Goal: Check status: Check status

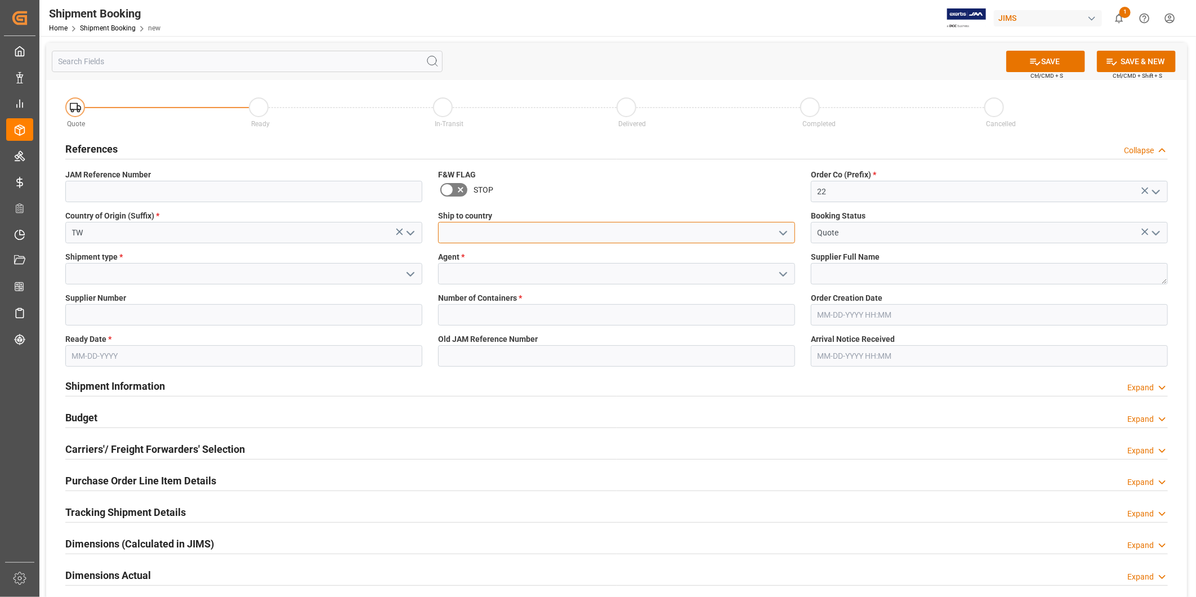
click at [515, 234] on input at bounding box center [616, 232] width 357 height 21
click at [781, 231] on icon "open menu" at bounding box center [783, 233] width 14 height 14
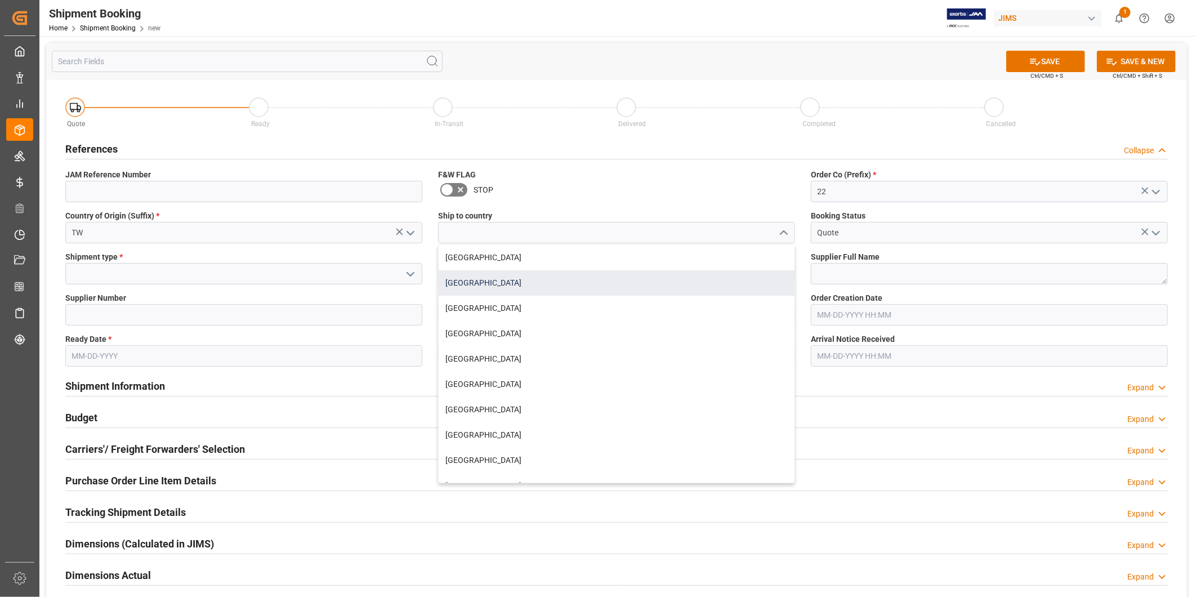
click at [692, 277] on div "United States" at bounding box center [616, 282] width 356 height 25
type input "United States"
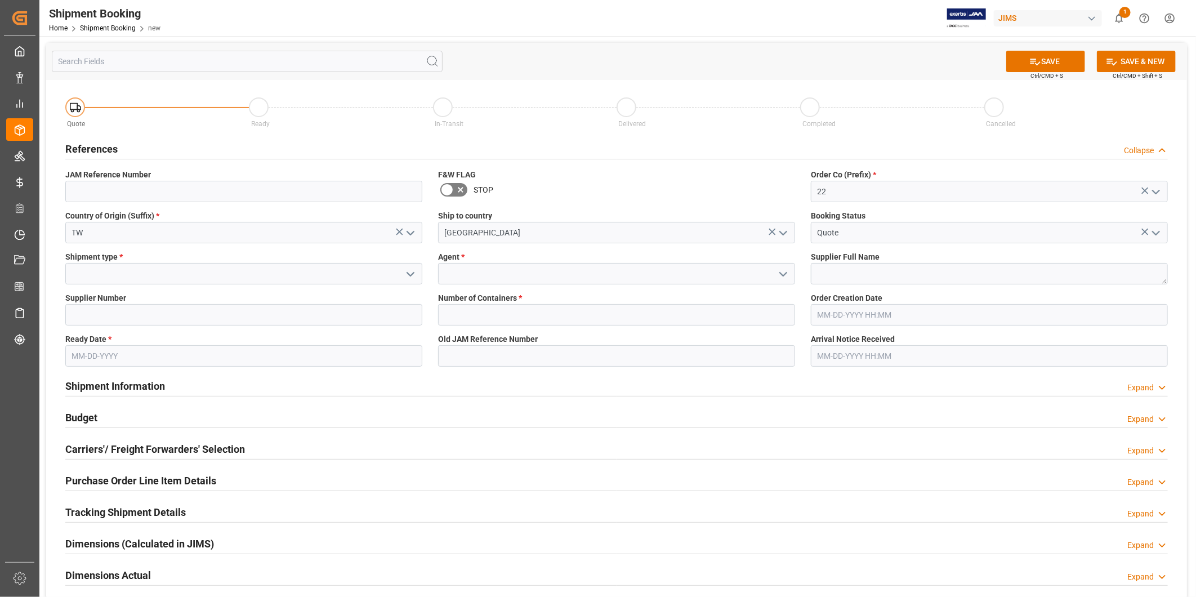
click at [412, 276] on icon "open menu" at bounding box center [411, 274] width 14 height 14
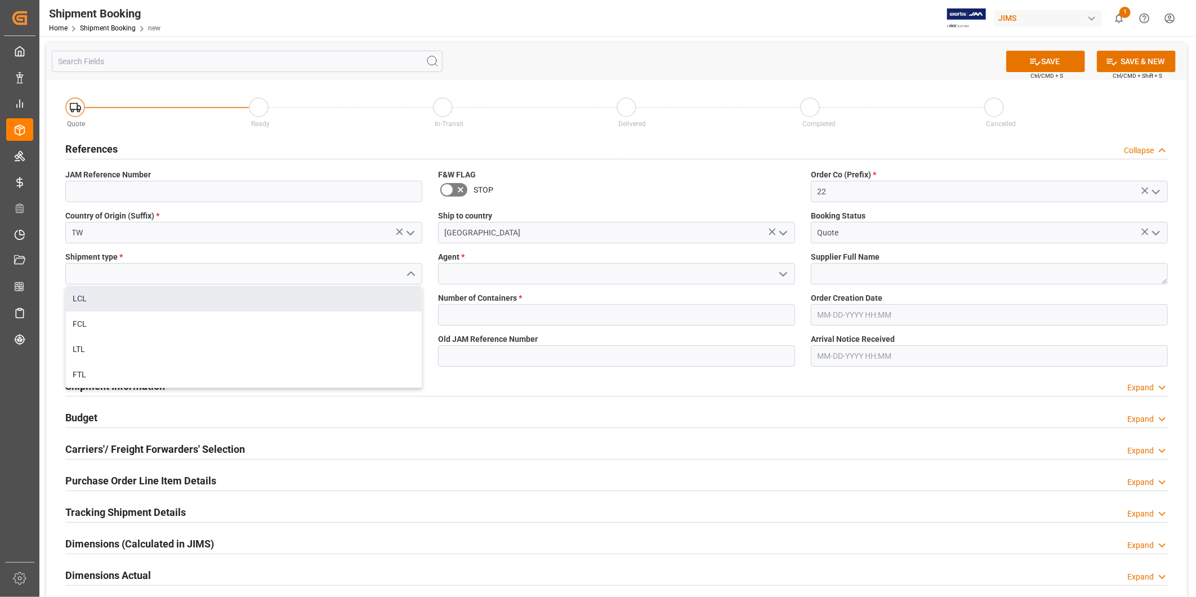
click at [381, 290] on div "LCL" at bounding box center [244, 298] width 356 height 25
type input "LCL"
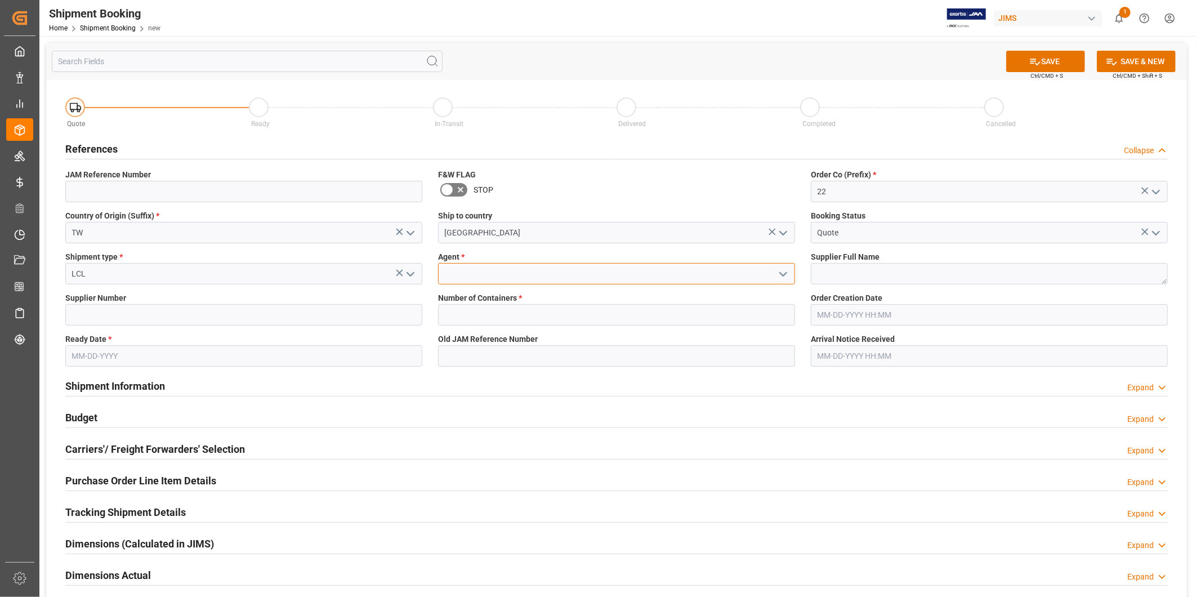
click at [682, 275] on input at bounding box center [616, 273] width 357 height 21
type input "George Vigo"
click at [924, 273] on textarea at bounding box center [989, 273] width 357 height 21
click at [1034, 62] on icon at bounding box center [1035, 62] width 12 height 12
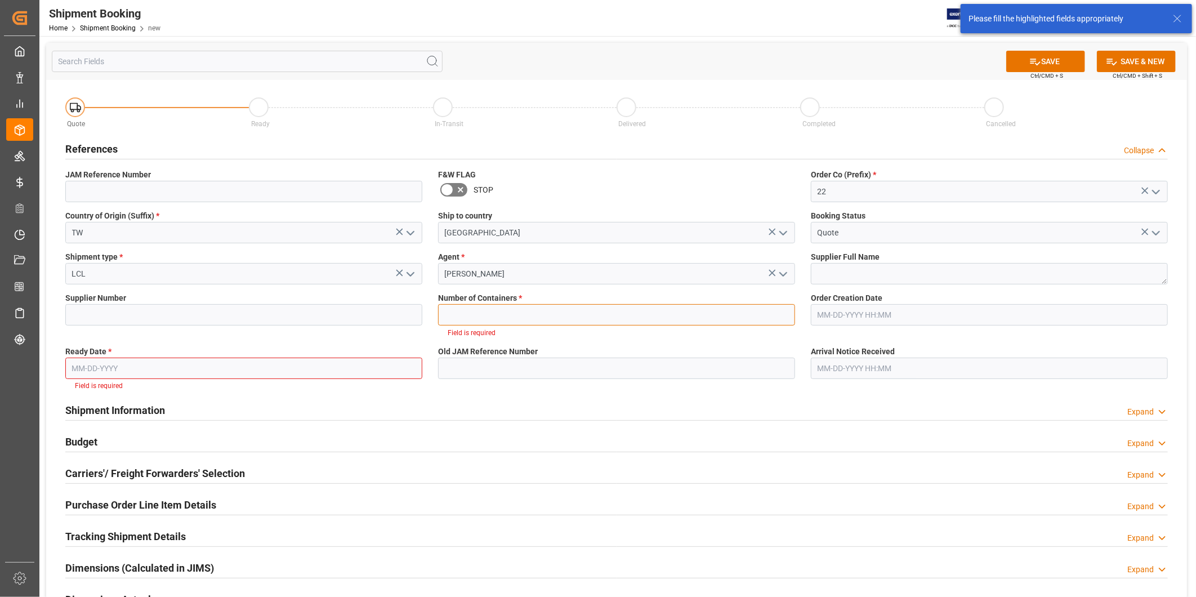
click at [561, 316] on input "text" at bounding box center [616, 314] width 357 height 21
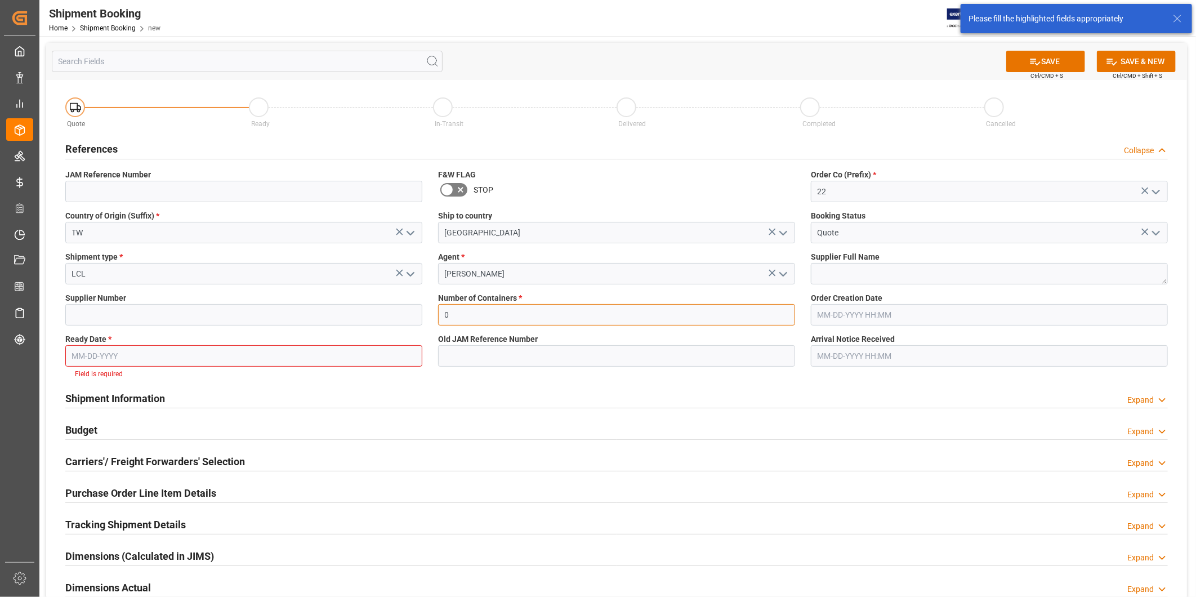
type input "0"
click at [326, 359] on input "text" at bounding box center [243, 355] width 357 height 21
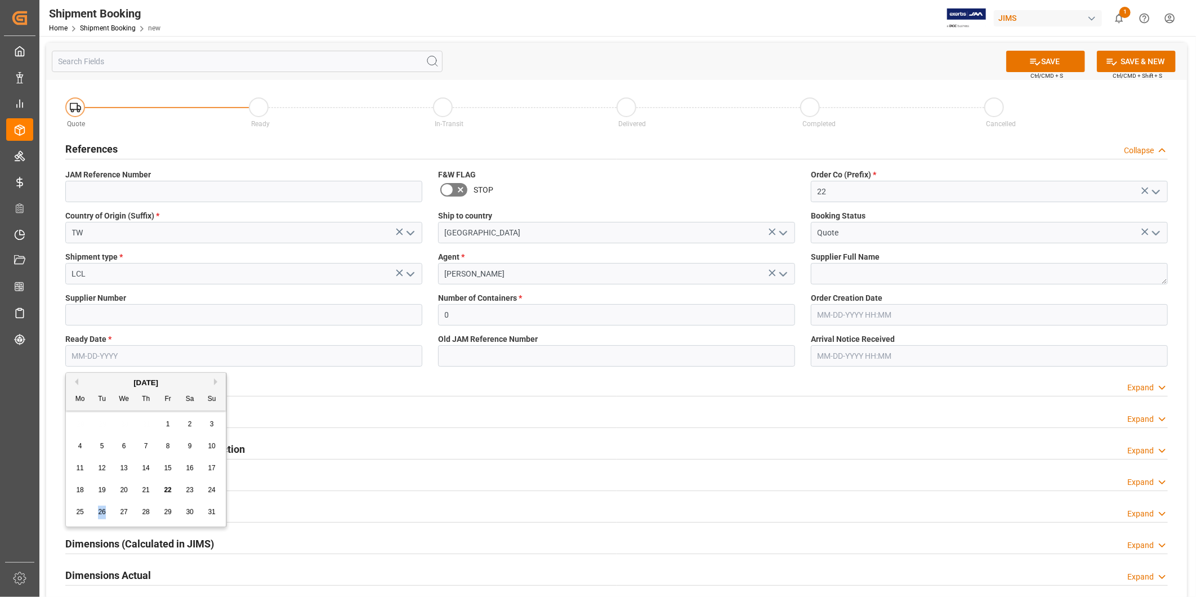
drag, startPoint x: 105, startPoint y: 511, endPoint x: 91, endPoint y: 511, distance: 14.6
click at [91, 511] on div "25 26 27 28 29 30 31" at bounding box center [146, 512] width 154 height 22
drag, startPoint x: 91, startPoint y: 511, endPoint x: 98, endPoint y: 511, distance: 7.3
click at [97, 511] on div "26" at bounding box center [102, 512] width 14 height 14
type input "08-26-2025"
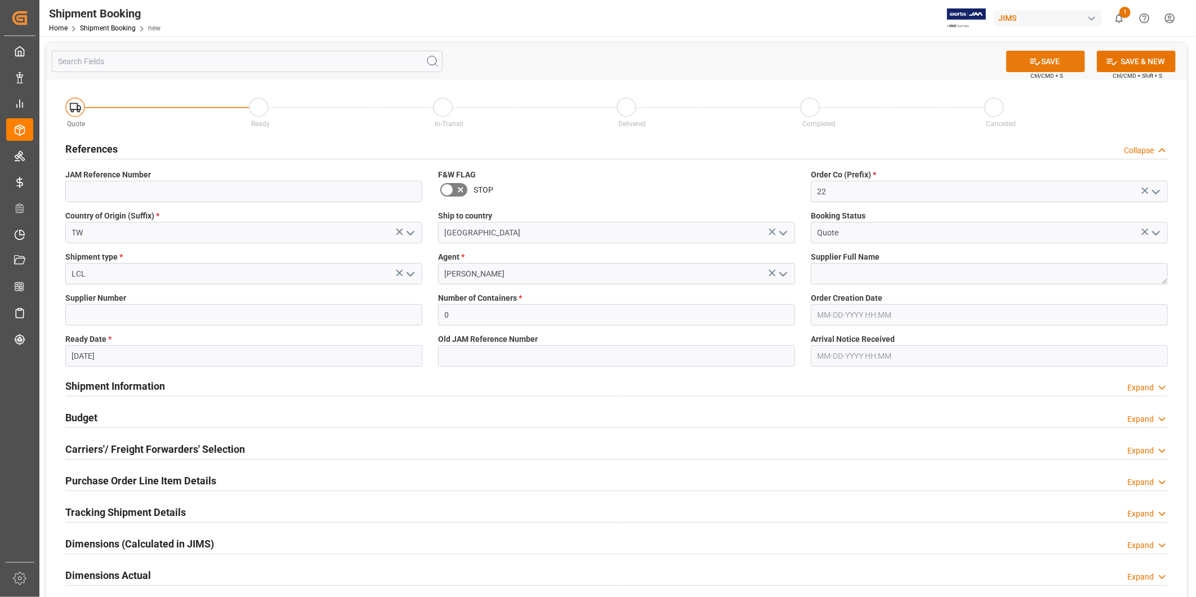
click at [1067, 60] on button "SAVE" at bounding box center [1045, 61] width 79 height 21
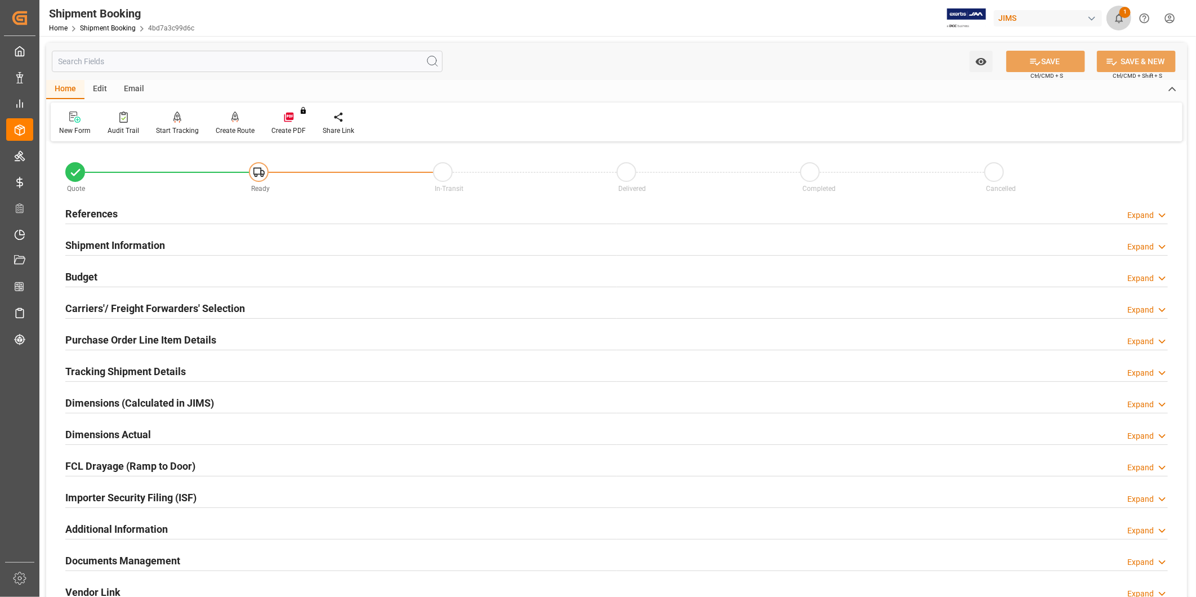
click at [1121, 17] on icon "show 1 new notifications" at bounding box center [1119, 19] width 8 height 10
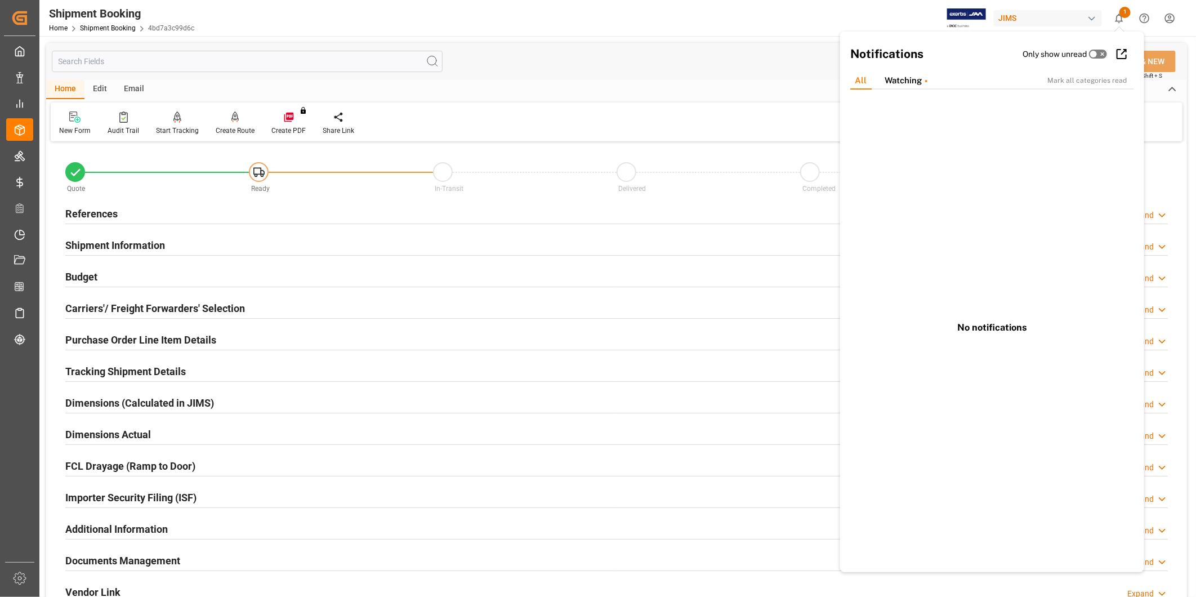
click at [930, 82] on div "Watching" at bounding box center [905, 80] width 61 height 17
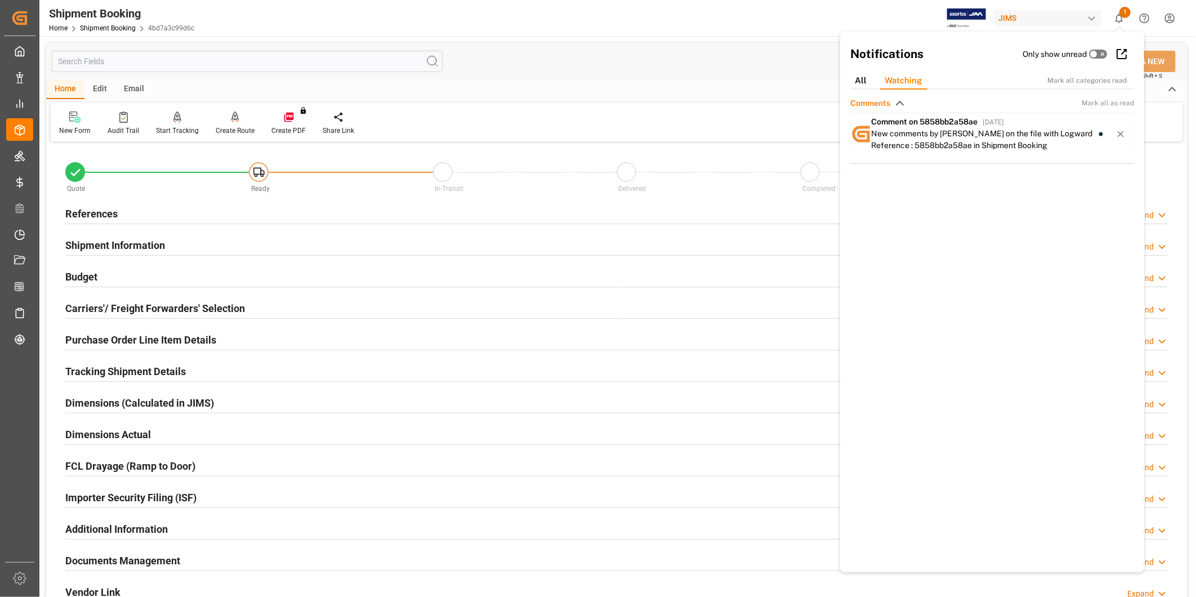
click at [579, 74] on div "Watch Option SAVE Ctrl/CMD + S SAVE & NEW Ctrl/CMD + Shift + S" at bounding box center [616, 61] width 1140 height 37
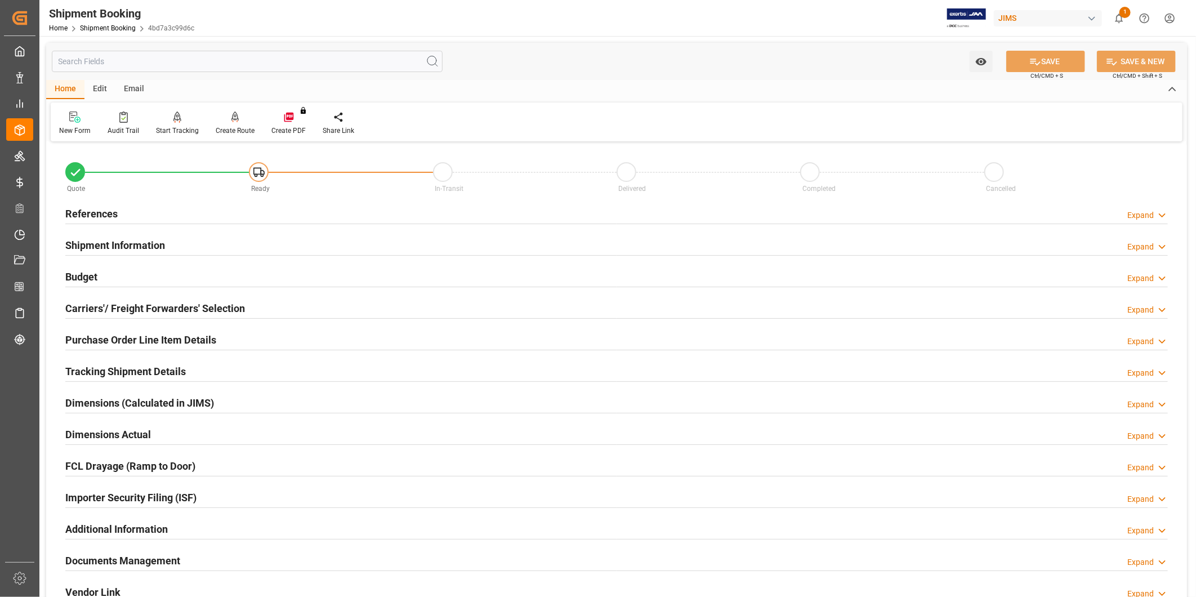
drag, startPoint x: 1142, startPoint y: 209, endPoint x: 1114, endPoint y: 212, distance: 27.2
click at [1140, 212] on div "References Expand" at bounding box center [616, 212] width 1102 height 21
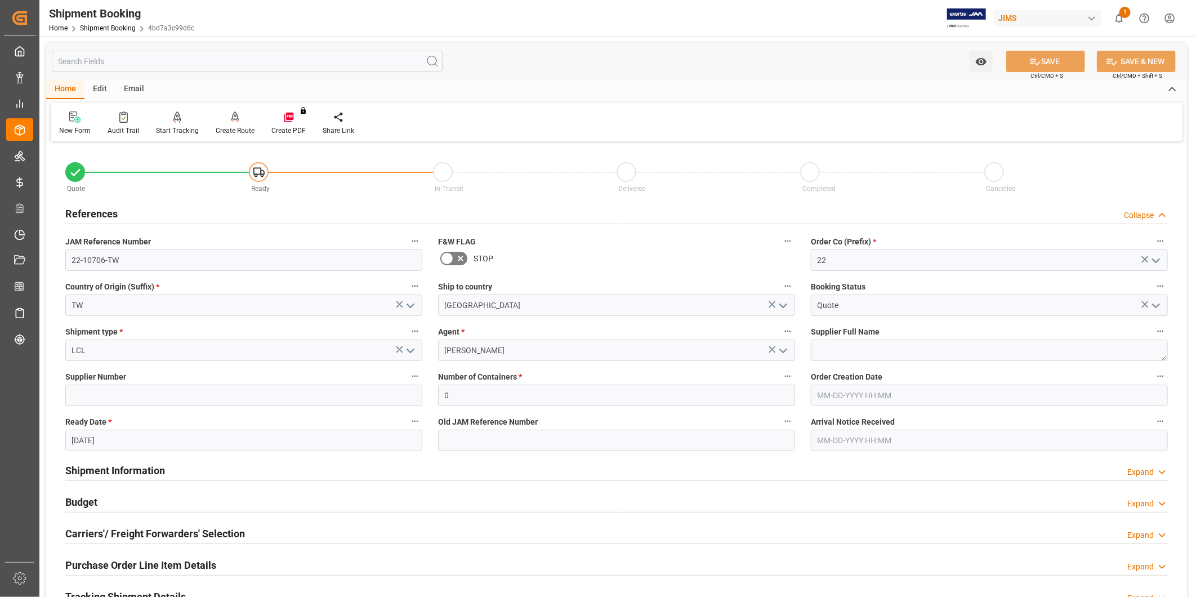
click at [242, 274] on div "JAM Reference Number 22-10706-TW" at bounding box center [243, 252] width 373 height 45
click at [235, 265] on input "22-10706-TW" at bounding box center [243, 259] width 357 height 21
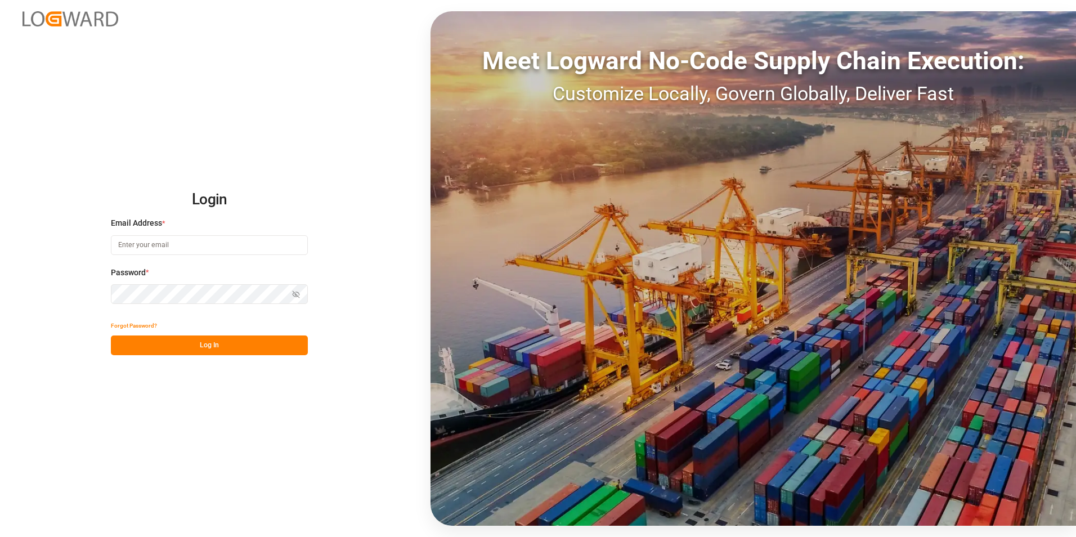
type input "[PERSON_NAME][EMAIL_ADDRESS][DOMAIN_NAME]"
drag, startPoint x: 247, startPoint y: 337, endPoint x: 250, endPoint y: 344, distance: 8.8
click at [246, 337] on button "Log In" at bounding box center [209, 345] width 197 height 20
click at [237, 342] on div "Forgot Password? Please wait" at bounding box center [209, 335] width 197 height 39
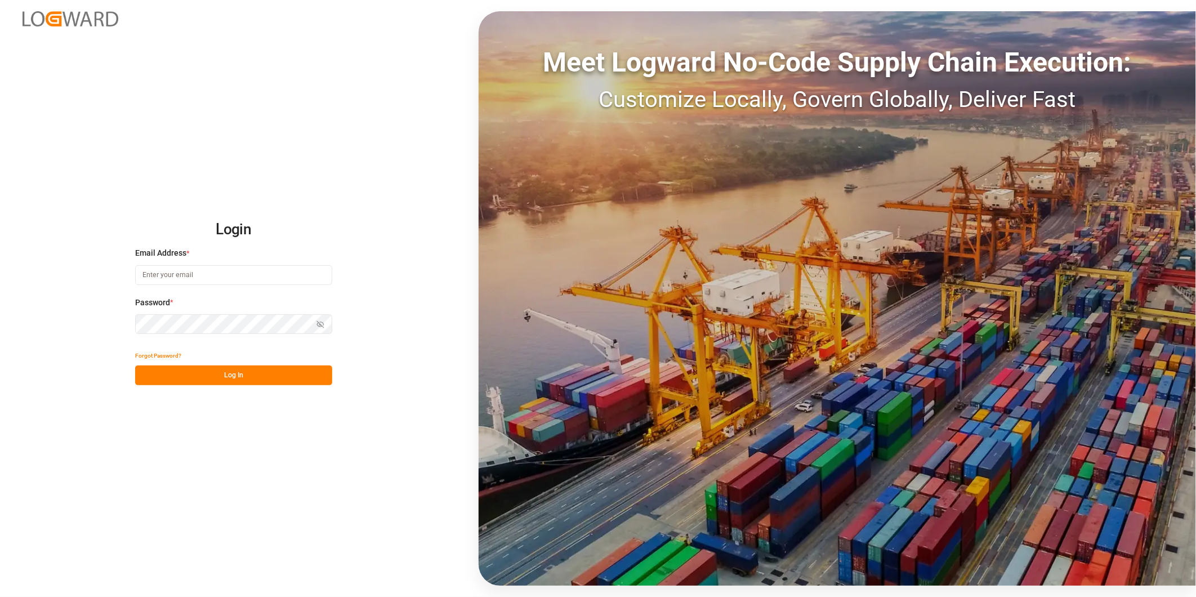
type input "george.vigo@jamindustries.com"
click at [289, 373] on button "Log In" at bounding box center [233, 375] width 197 height 20
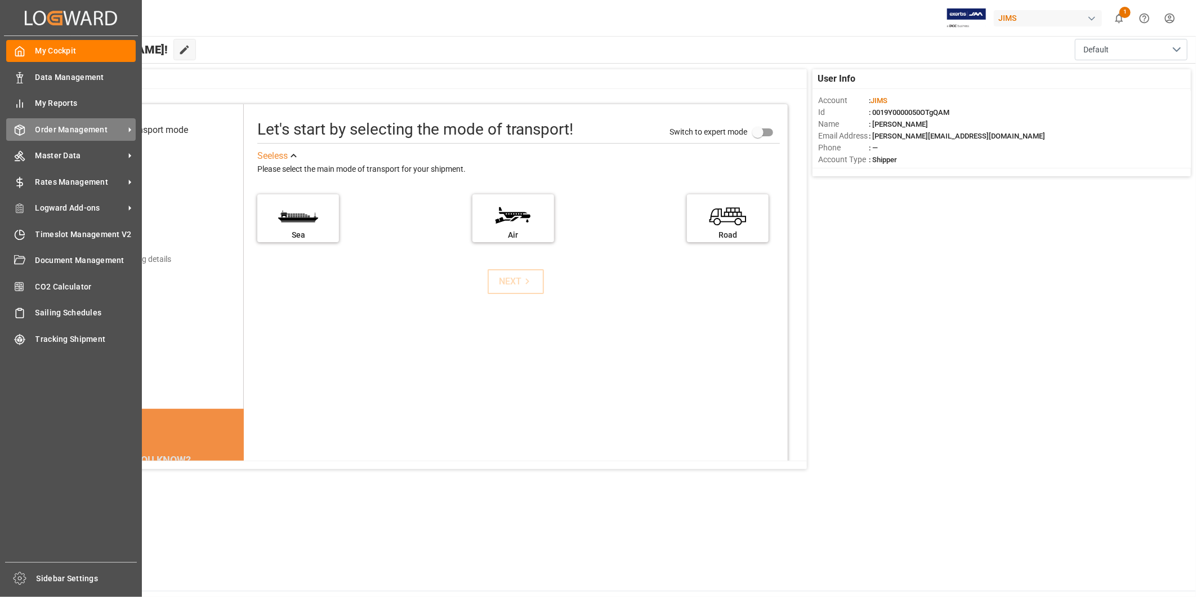
click at [80, 133] on span "Order Management" at bounding box center [79, 130] width 89 height 12
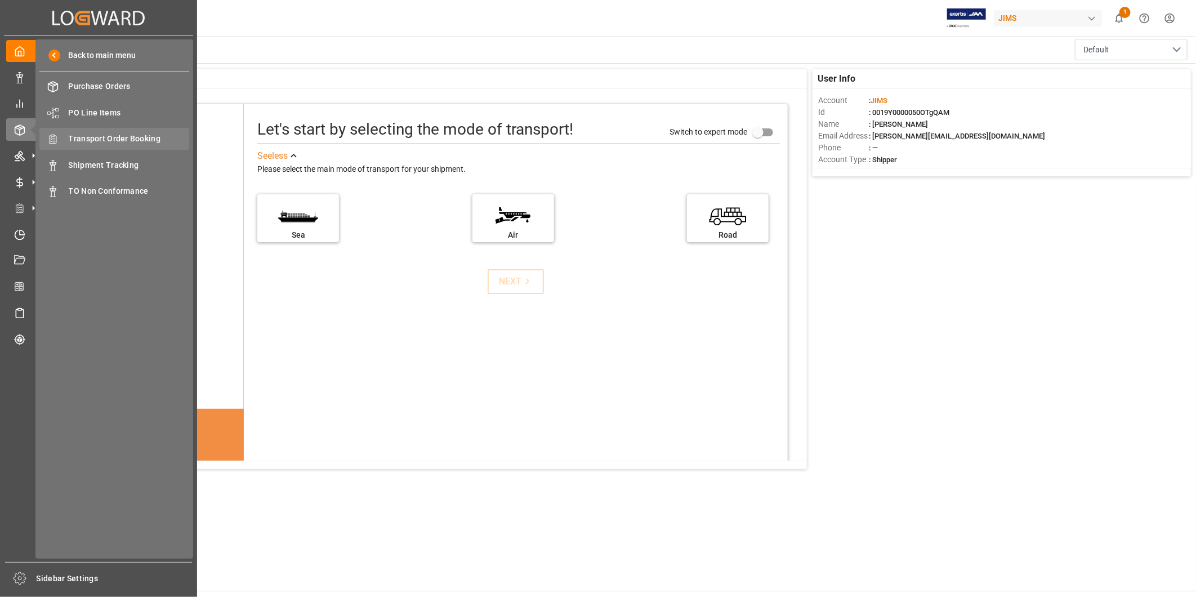
click at [160, 142] on span "Transport Order Booking" at bounding box center [129, 139] width 121 height 12
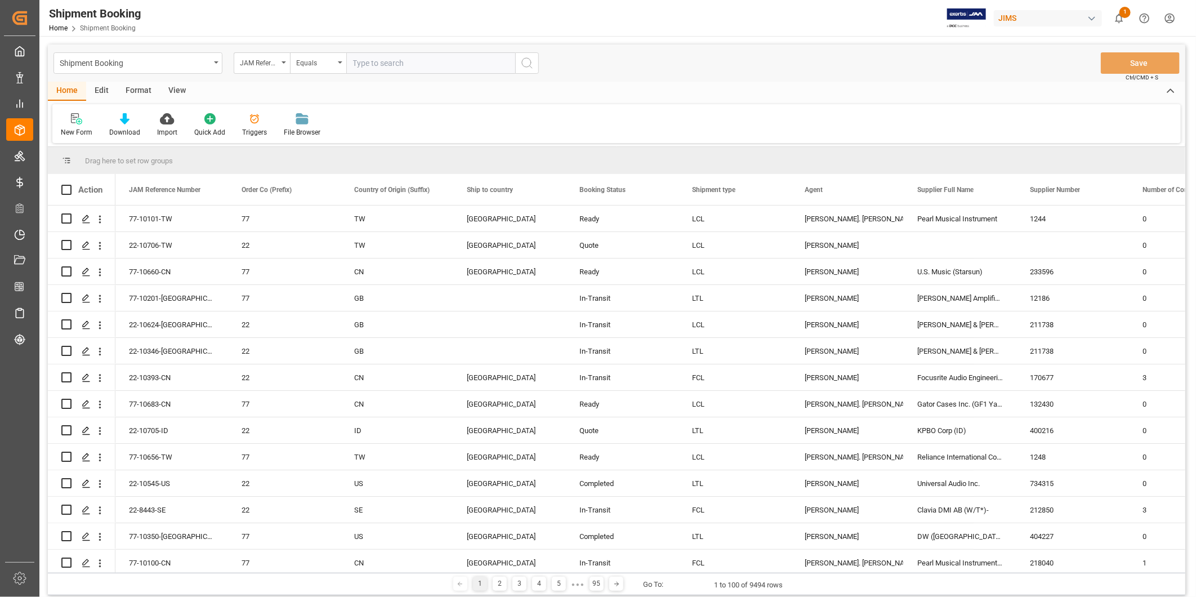
click at [394, 62] on input "text" at bounding box center [430, 62] width 169 height 21
type input "22-10706-TW"
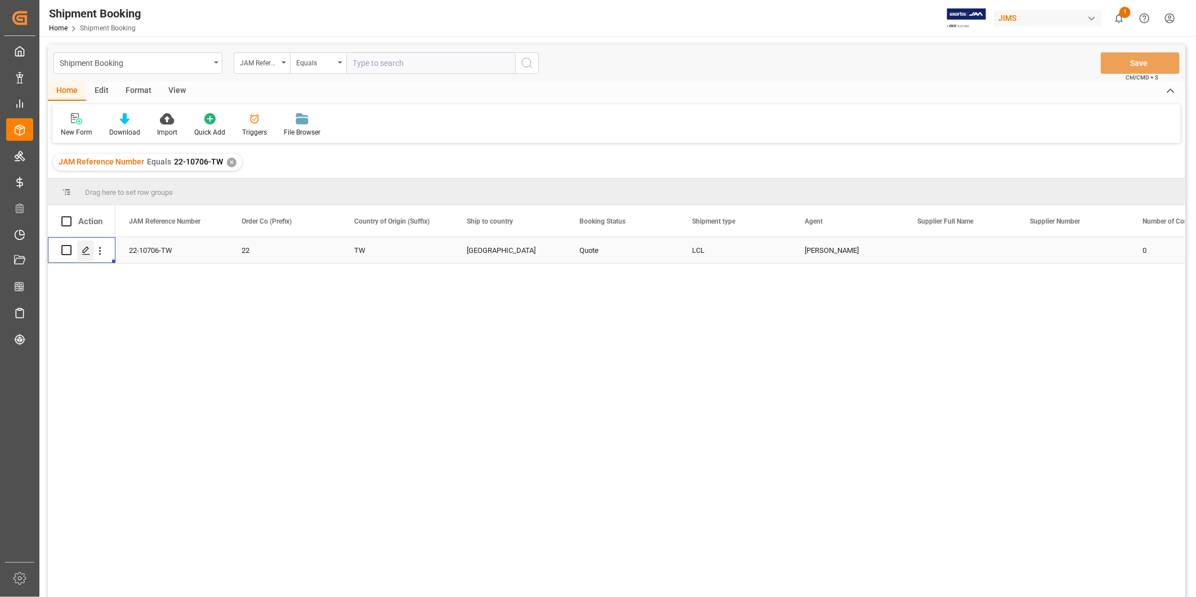
click at [86, 250] on polygon "Press SPACE to select this row." at bounding box center [86, 250] width 6 height 6
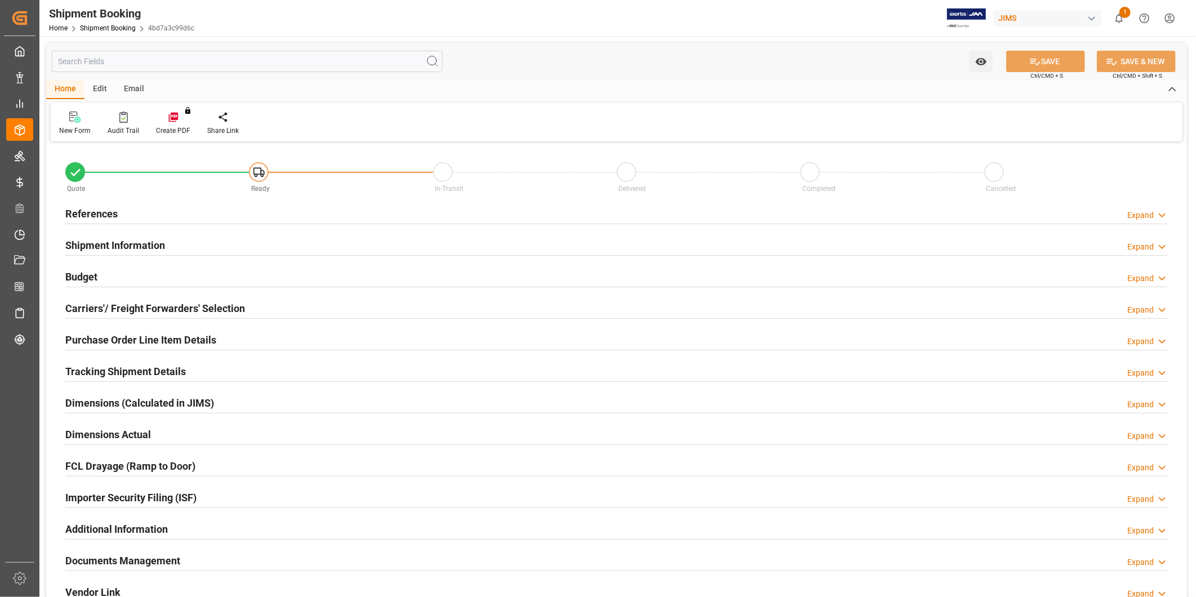
type input "0"
type input "08-26-2025"
click at [187, 220] on div "References Expand" at bounding box center [616, 212] width 1102 height 21
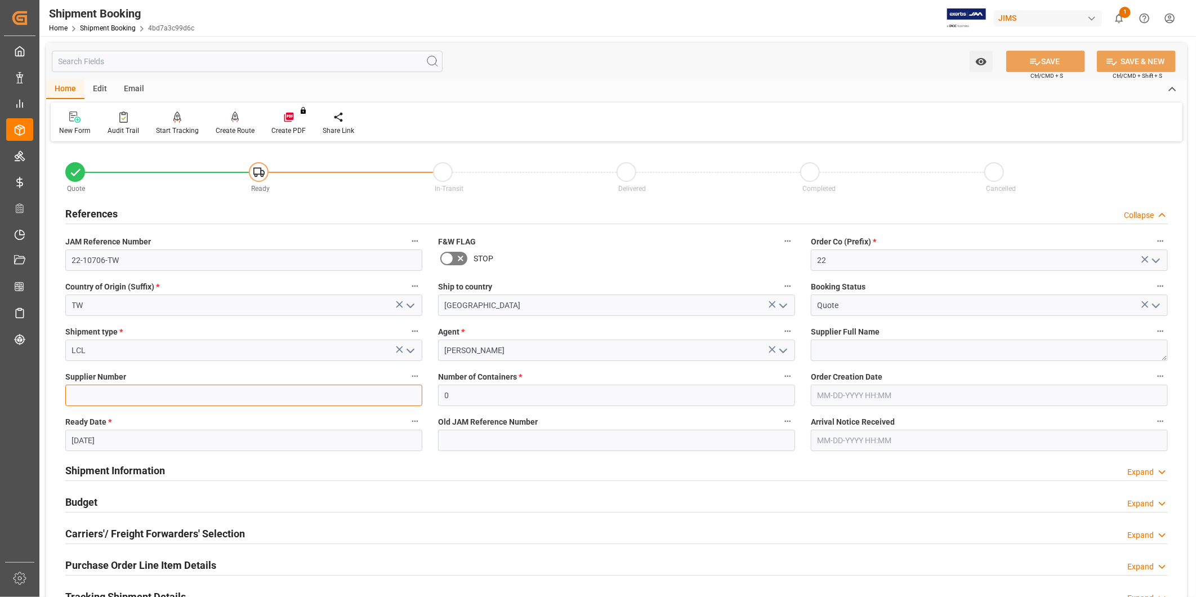
click at [122, 399] on input at bounding box center [243, 394] width 357 height 21
paste input "404827"
type input "404827"
click at [128, 395] on input "404827" at bounding box center [243, 394] width 357 height 21
click at [843, 352] on textarea at bounding box center [989, 349] width 357 height 21
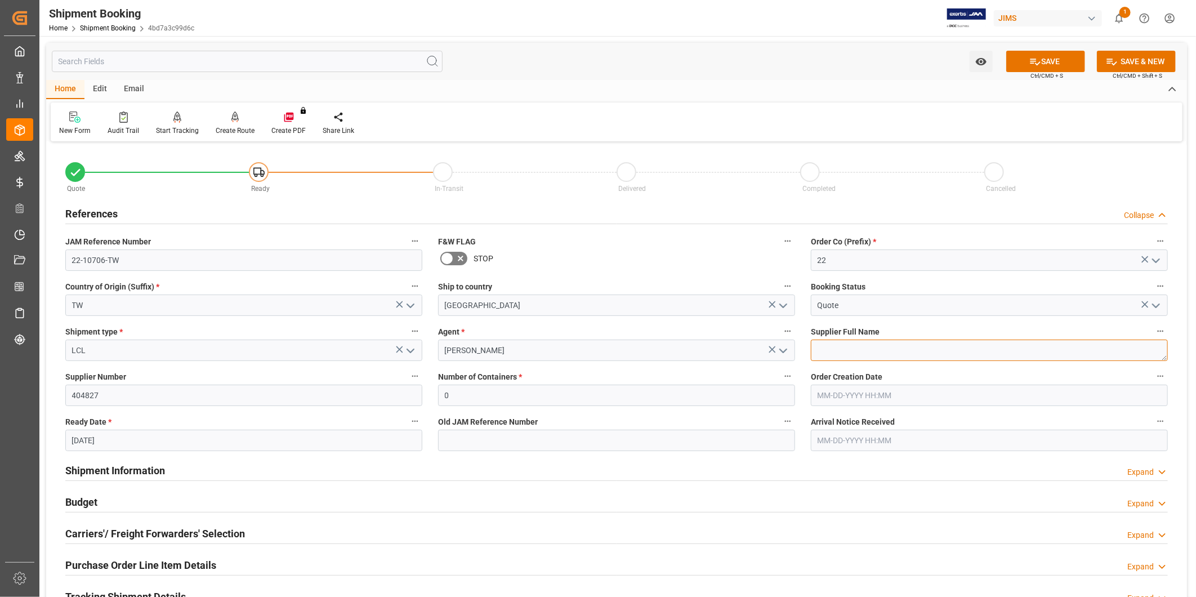
paste textarea "RELIANCE INTERNATIONAL - 212"
type textarea "RELIANCE INTERNATIONAL - 212"
click at [1071, 51] on button "SAVE" at bounding box center [1045, 61] width 79 height 21
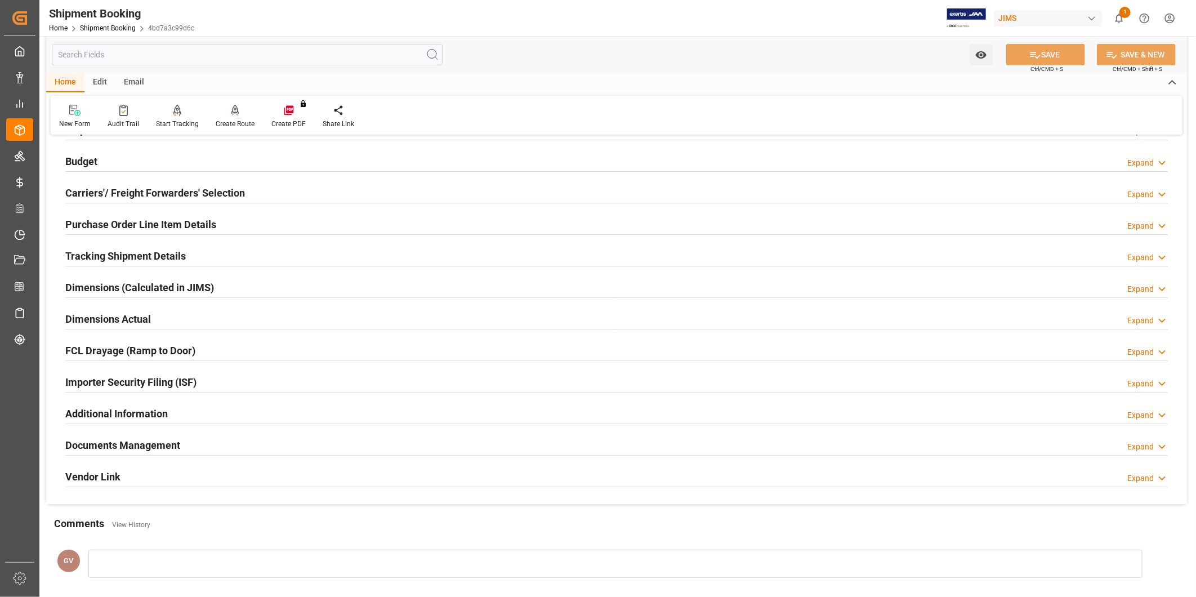
scroll to position [249, 0]
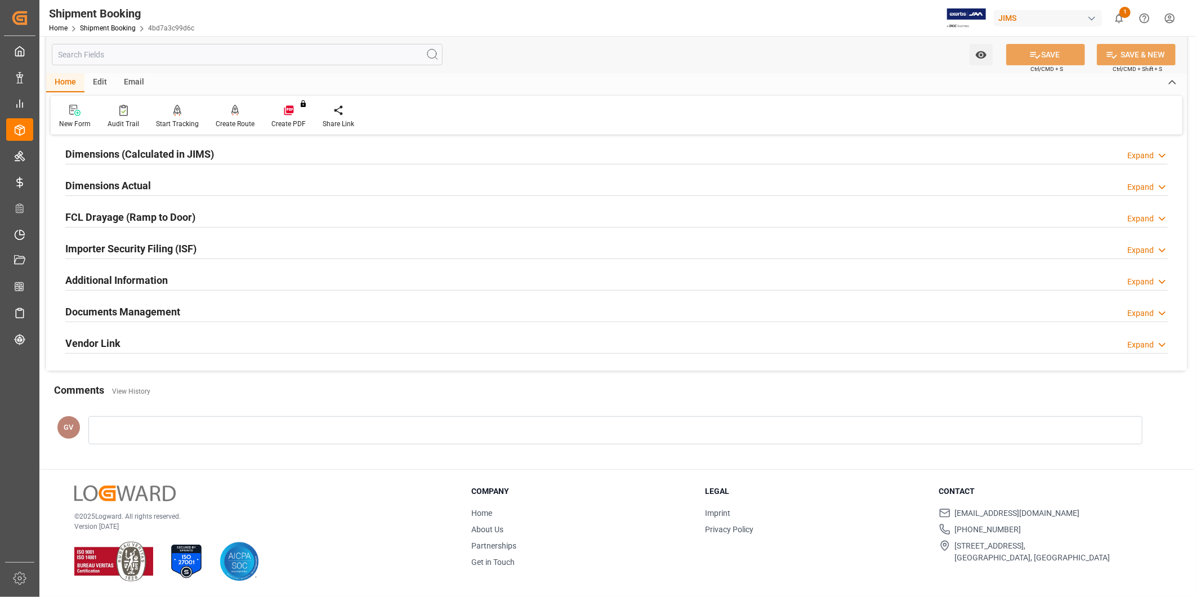
click at [156, 318] on h2 "Documents Management" at bounding box center [122, 311] width 115 height 15
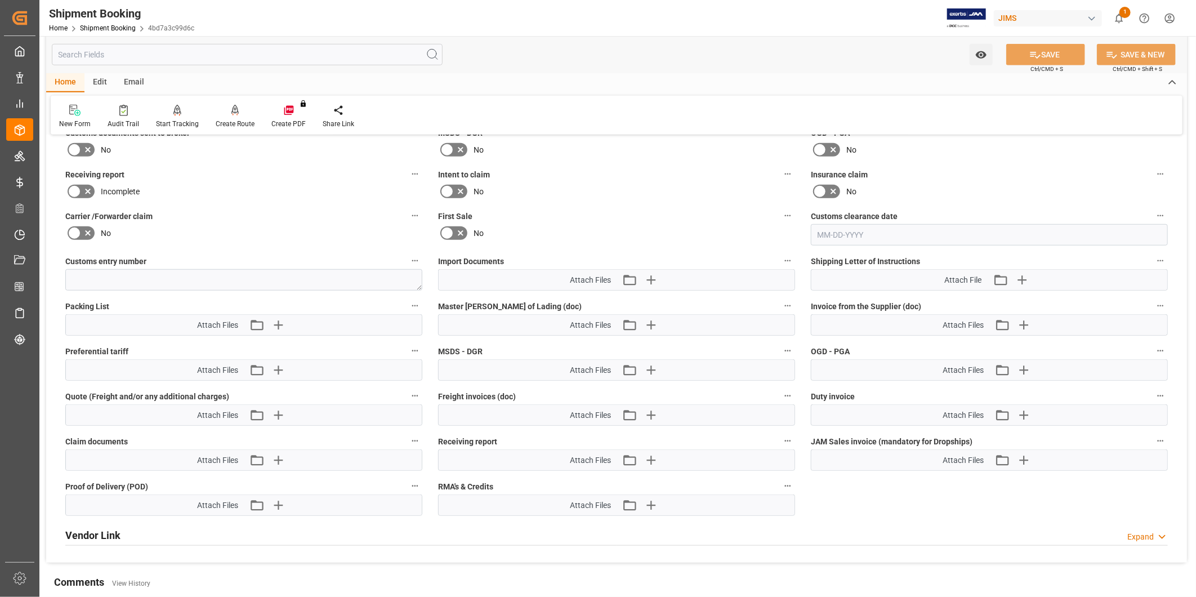
scroll to position [562, 0]
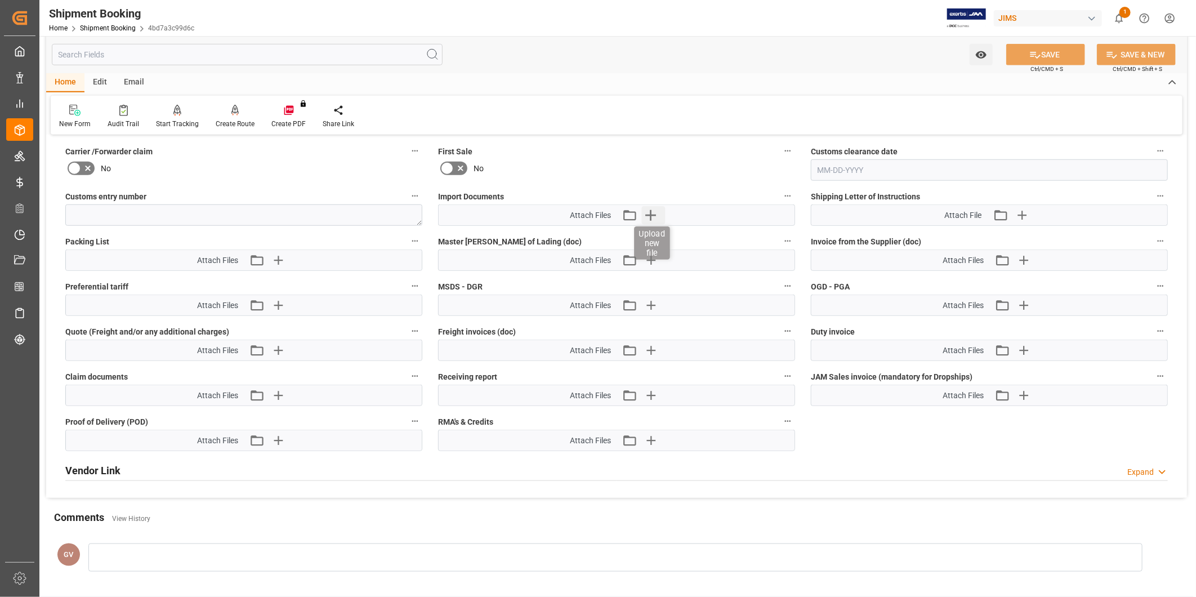
click at [653, 209] on icon "button" at bounding box center [651, 215] width 18 height 18
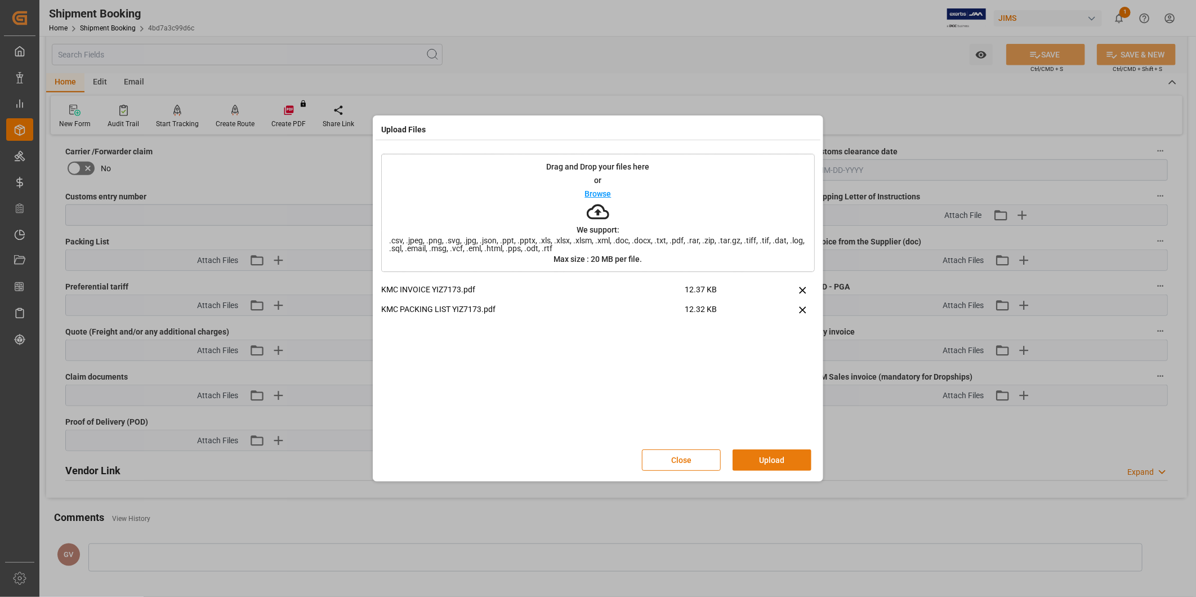
click at [784, 463] on button "Upload" at bounding box center [771, 459] width 79 height 21
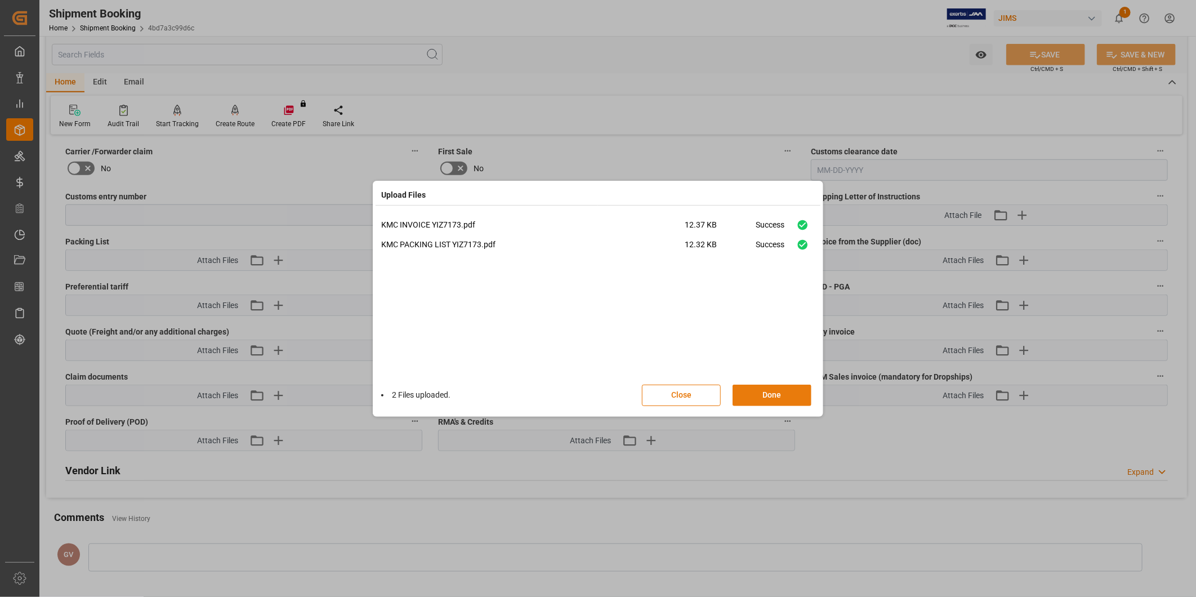
click at [785, 399] on button "Done" at bounding box center [771, 394] width 79 height 21
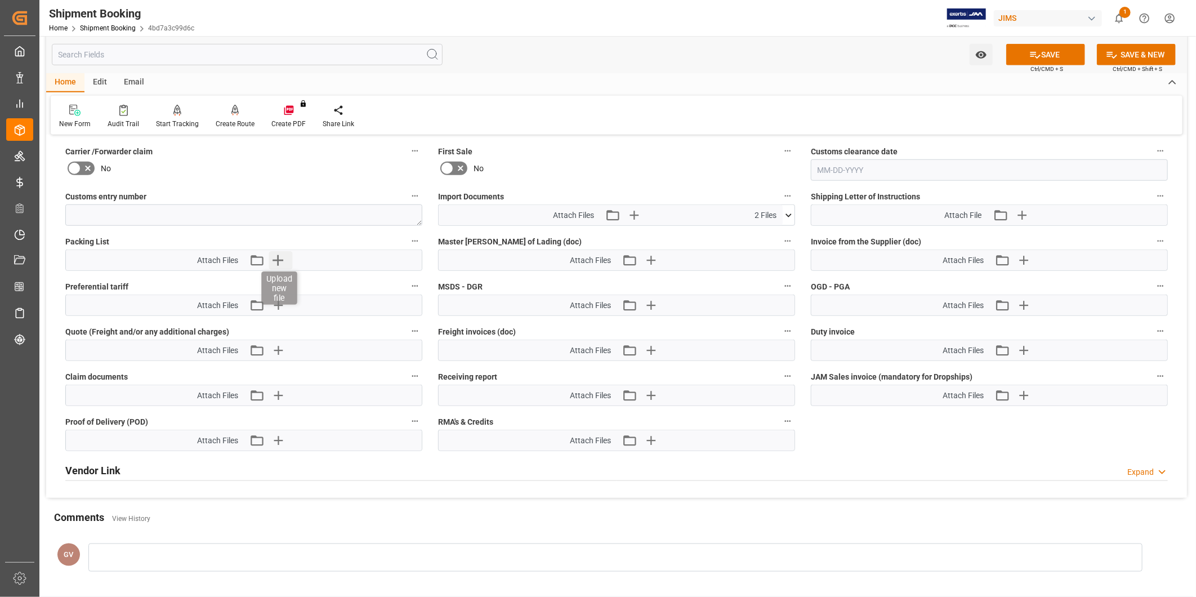
click at [276, 258] on icon "button" at bounding box center [278, 260] width 18 height 18
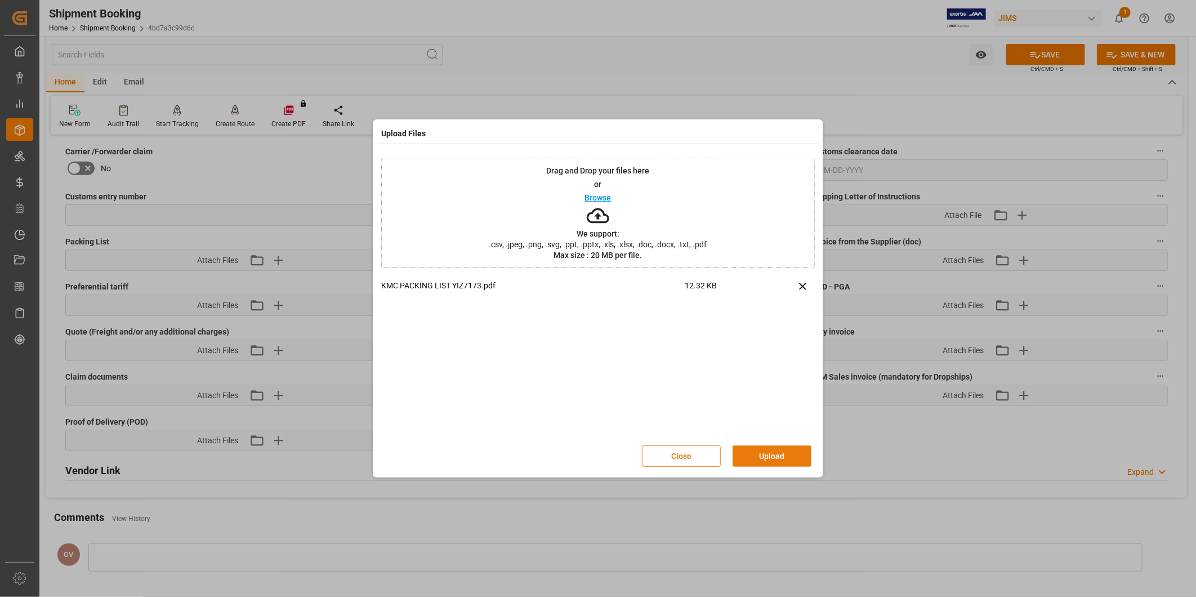
click at [767, 446] on div "Close Upload" at bounding box center [597, 455] width 433 height 37
click at [767, 449] on button "Upload" at bounding box center [771, 455] width 79 height 21
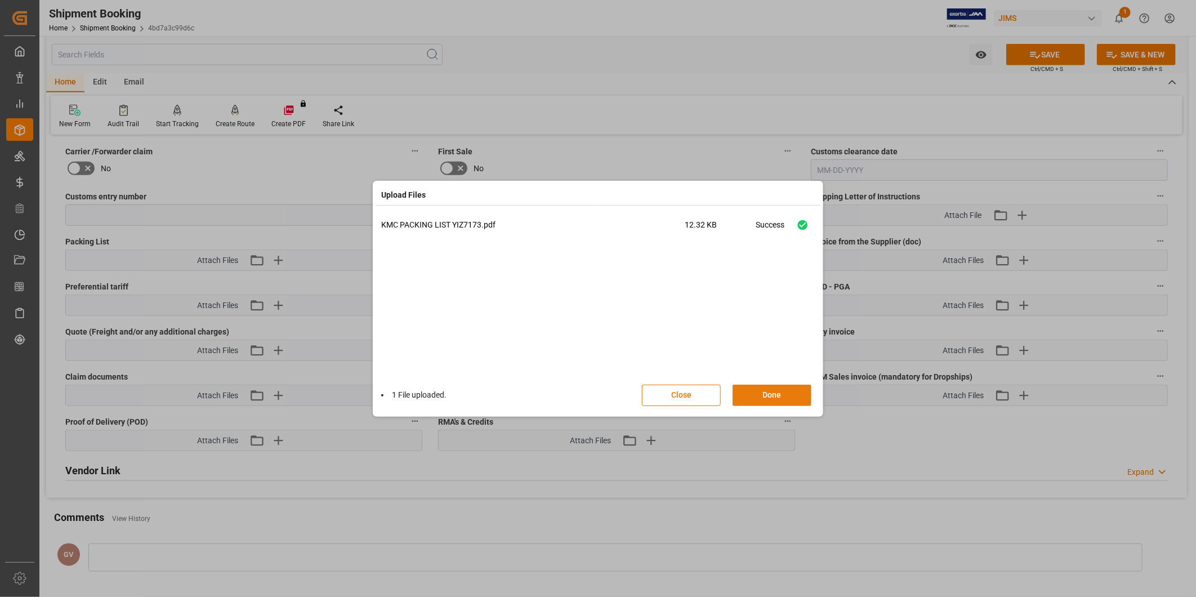
click at [777, 401] on button "Done" at bounding box center [771, 394] width 79 height 21
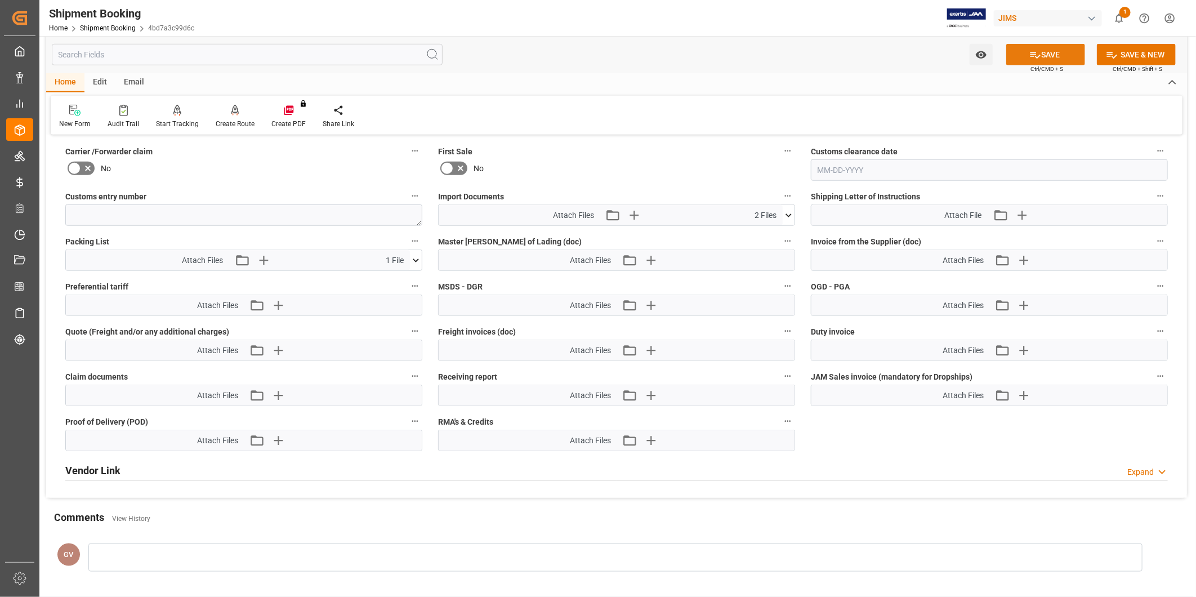
click at [1035, 54] on icon at bounding box center [1035, 55] width 12 height 12
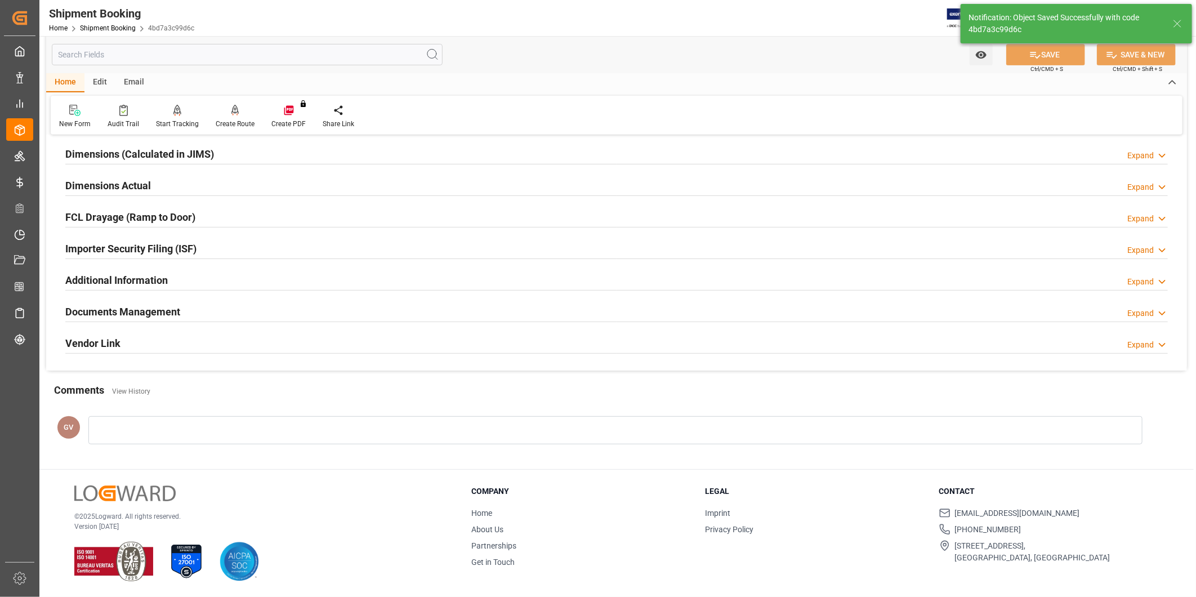
scroll to position [124, 0]
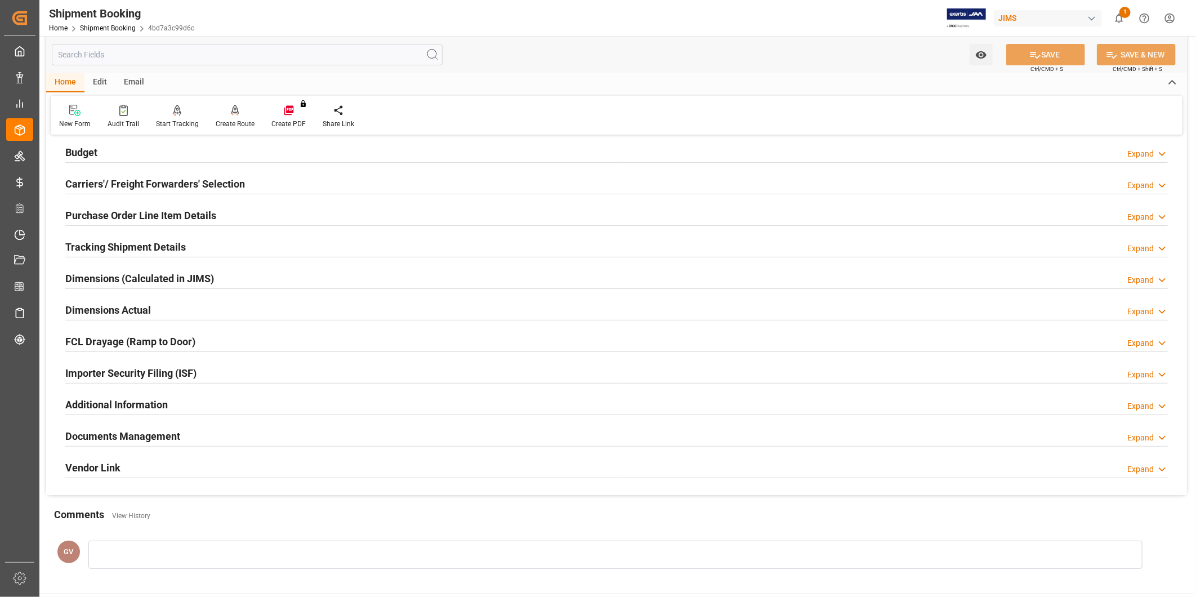
click at [220, 246] on div "Tracking Shipment Details Expand" at bounding box center [616, 245] width 1102 height 21
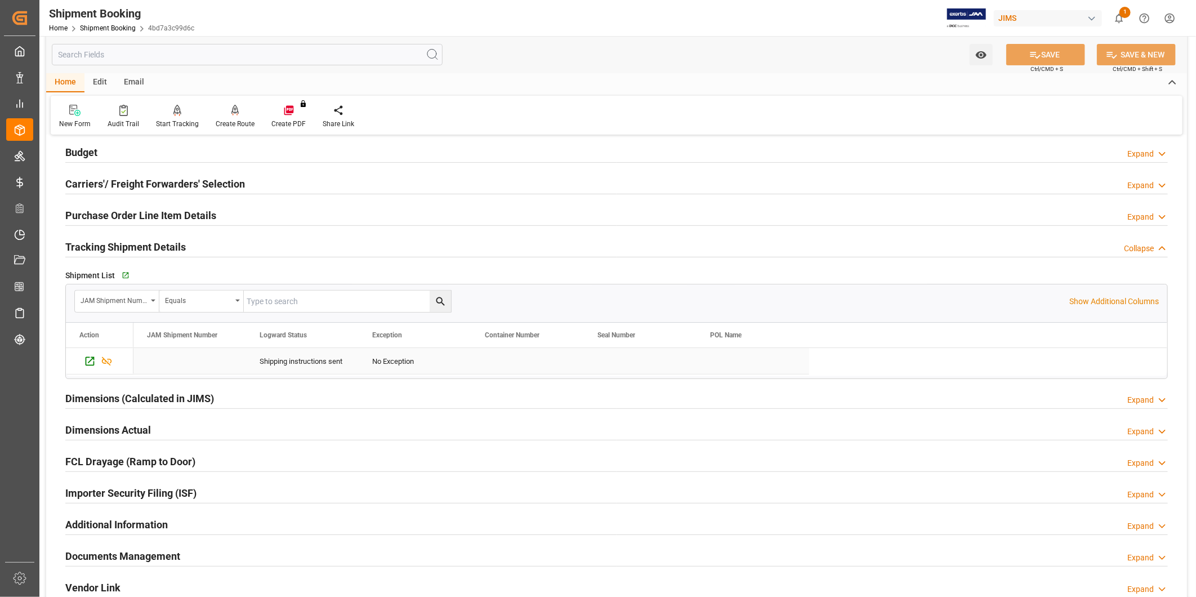
scroll to position [244, 0]
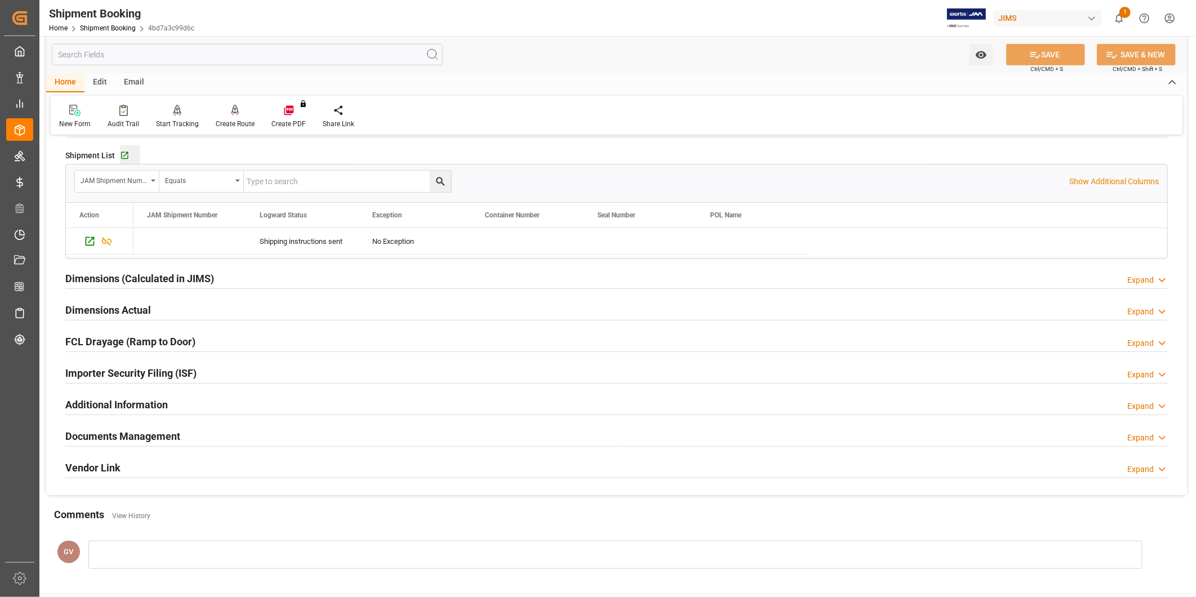
click at [132, 155] on div "Go to Shipment Tracking Grid" at bounding box center [130, 156] width 20 height 10
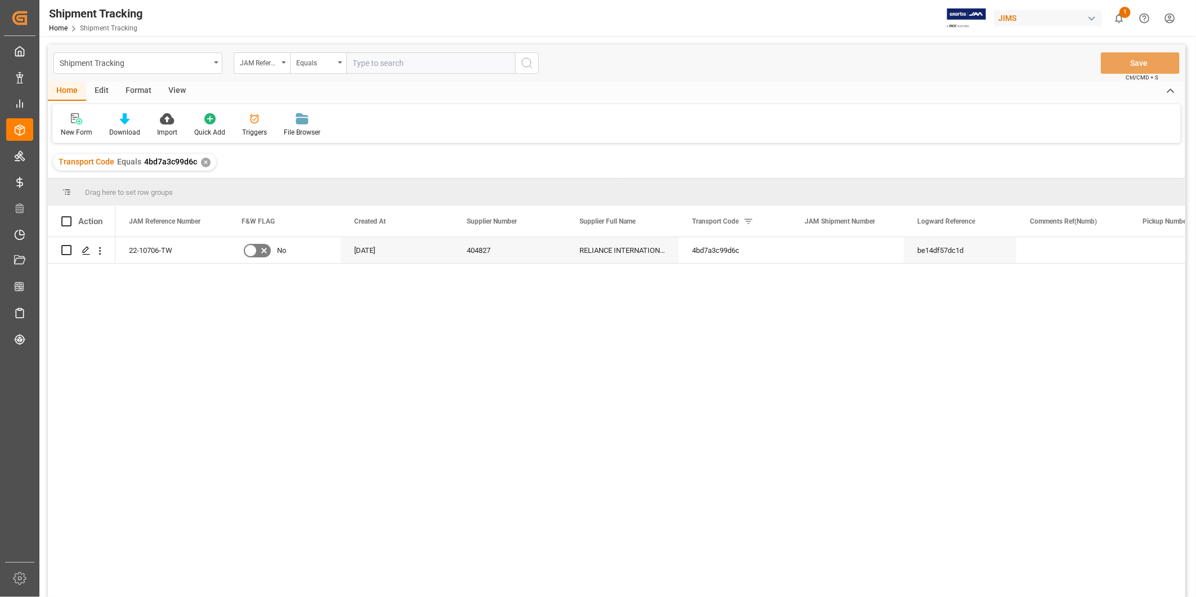
click at [176, 83] on div "View" at bounding box center [177, 91] width 34 height 19
click at [69, 122] on icon at bounding box center [71, 118] width 11 height 11
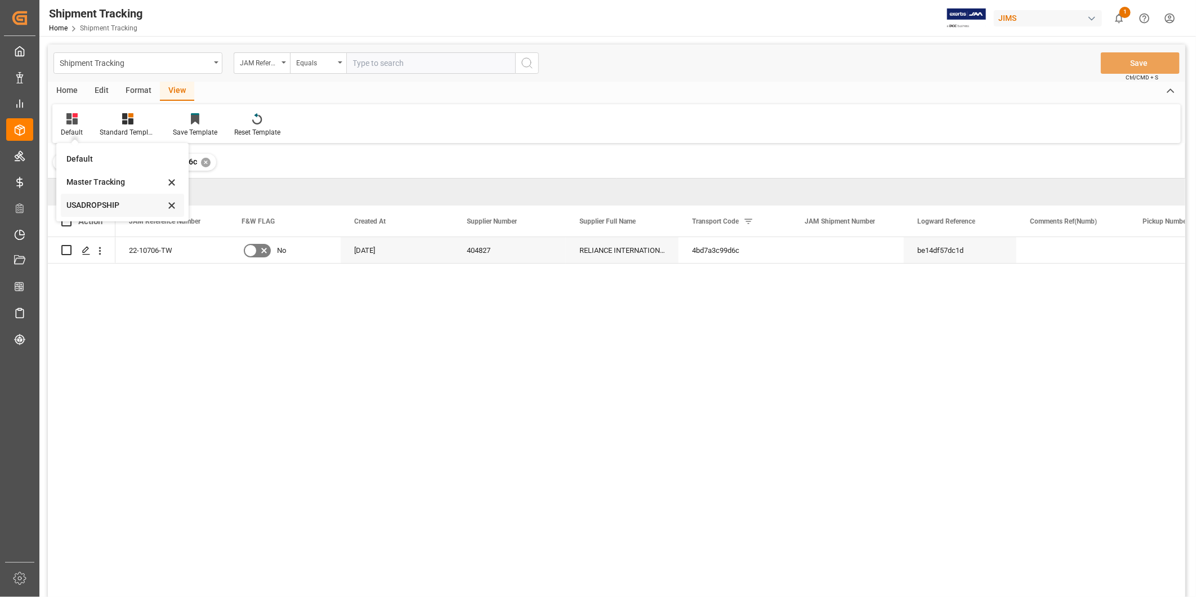
click at [93, 206] on div "USADROPSHIP" at bounding box center [115, 205] width 99 height 12
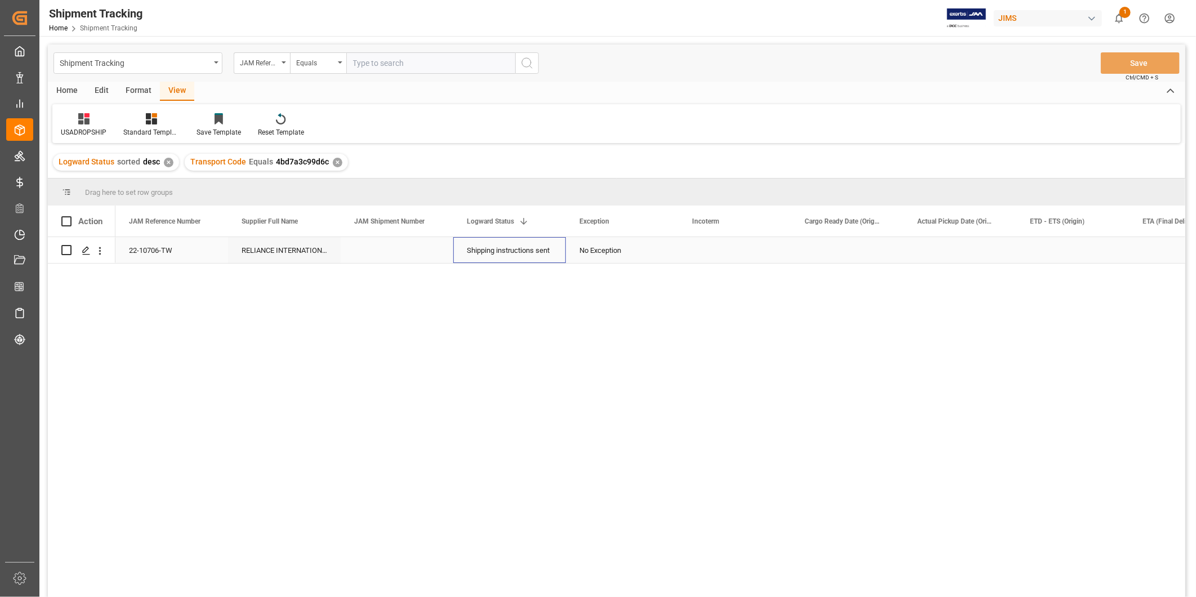
click at [518, 257] on div "Shipping instructions sent" at bounding box center [510, 251] width 86 height 26
click at [610, 253] on div "No Exception" at bounding box center [622, 251] width 86 height 26
click at [630, 250] on div "No Exception" at bounding box center [622, 251] width 86 height 26
click at [659, 252] on icon "open menu" at bounding box center [658, 257] width 14 height 14
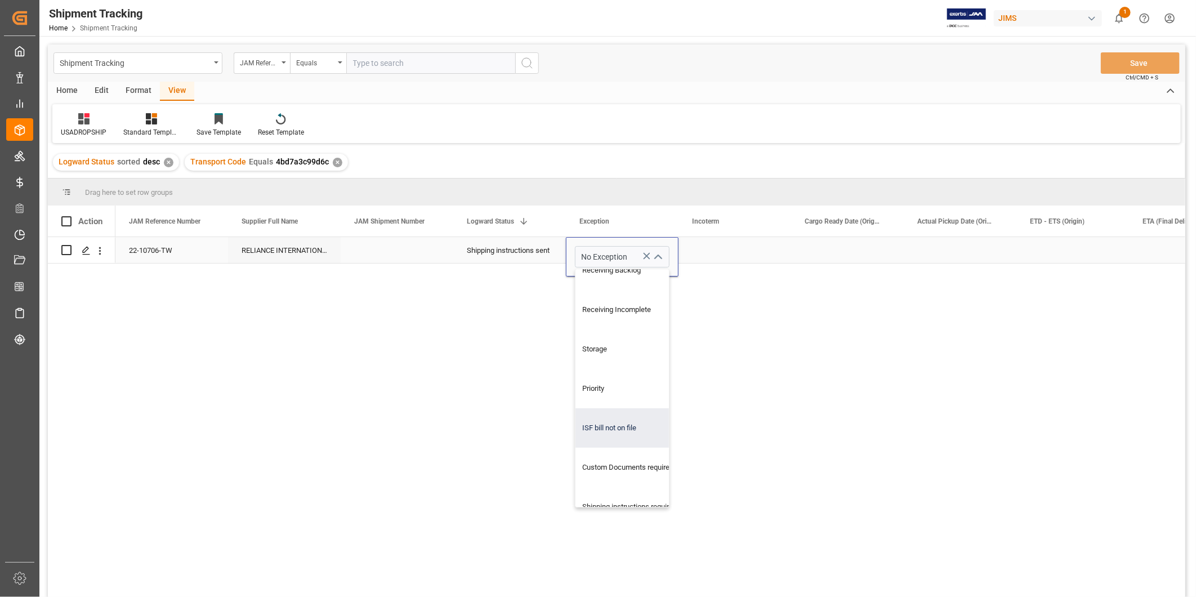
scroll to position [348, 0]
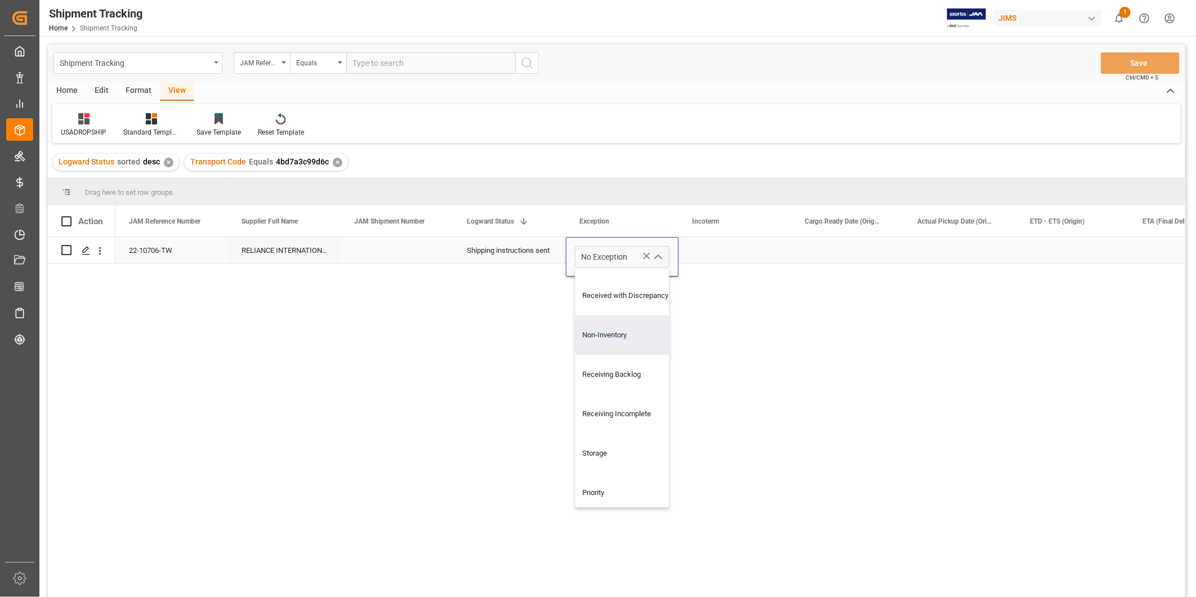
click at [648, 330] on div "Non-Inventory" at bounding box center [629, 334] width 108 height 39
type input "Non-Inventory"
click at [739, 256] on div "Press SPACE to select this row." at bounding box center [734, 250] width 113 height 26
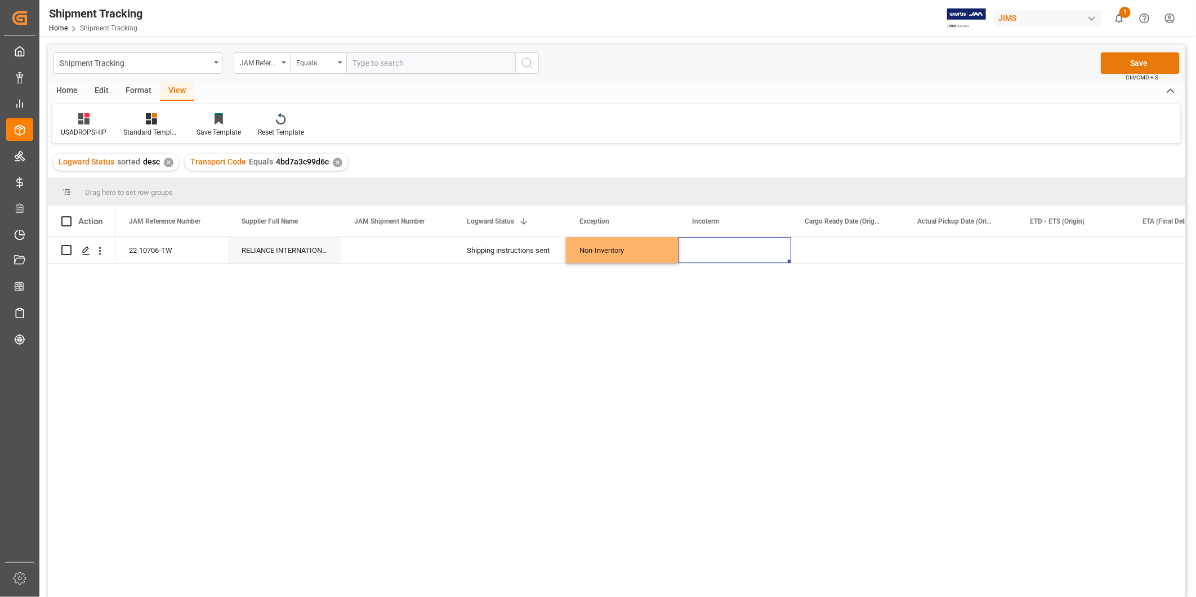
click at [1137, 59] on button "Save" at bounding box center [1139, 62] width 79 height 21
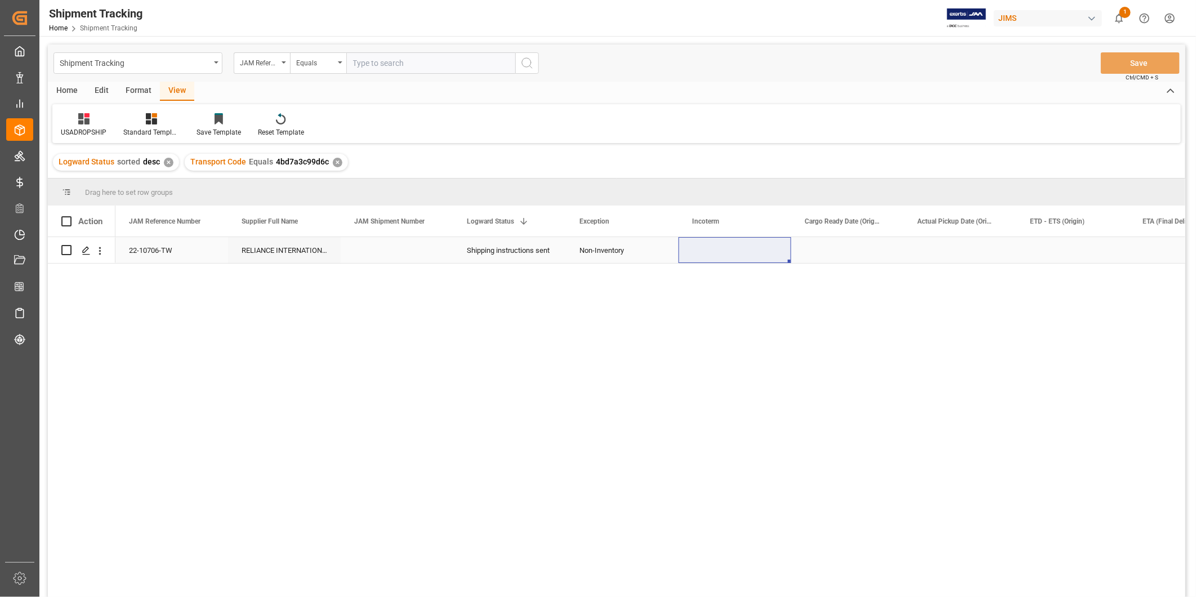
click at [869, 246] on div "Press SPACE to select this row." at bounding box center [847, 250] width 113 height 26
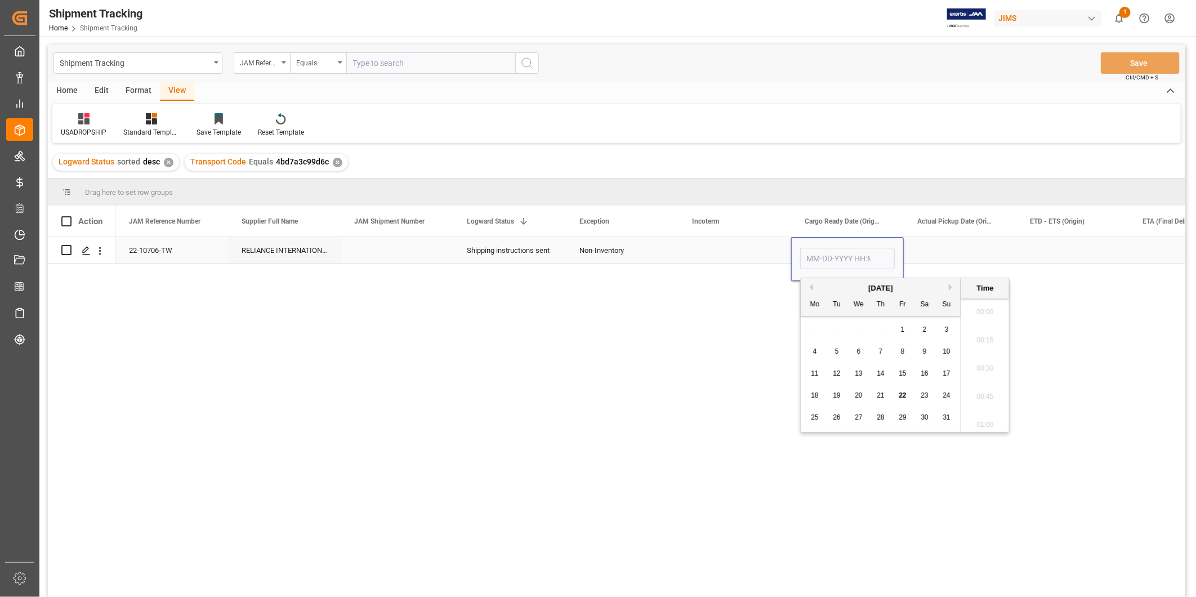
scroll to position [1748, 0]
click at [840, 419] on div "26" at bounding box center [837, 418] width 14 height 14
type input "[DATE] 00:00"
click at [938, 250] on div "Press SPACE to select this row." at bounding box center [959, 250] width 113 height 26
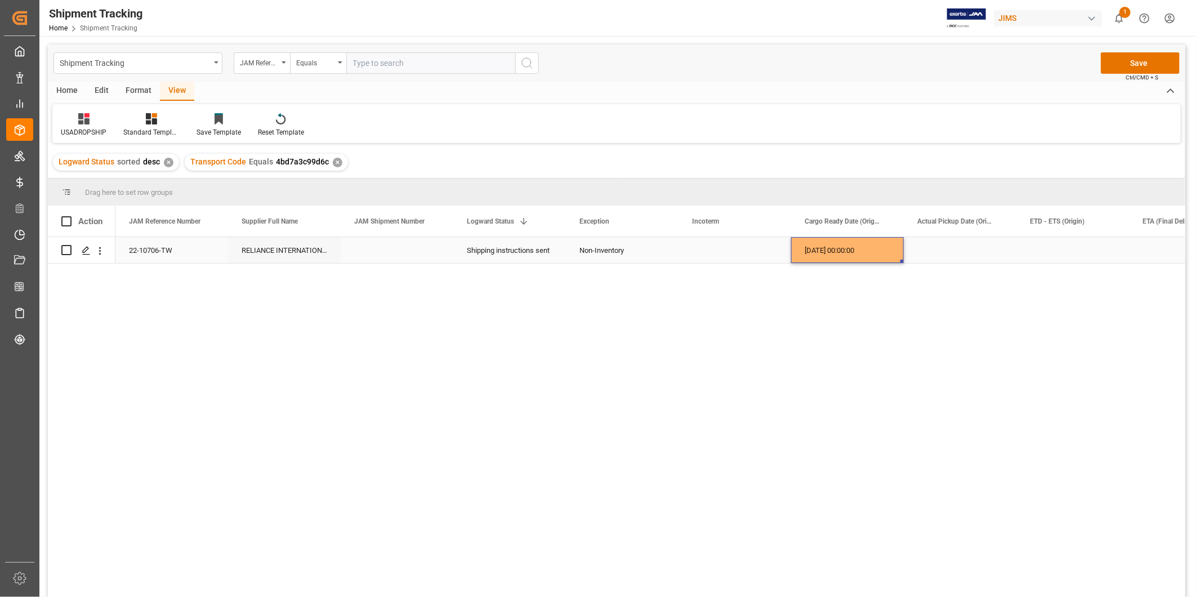
click at [833, 254] on div "[DATE] 00:00:00" at bounding box center [847, 250] width 113 height 26
click at [1039, 248] on div "Press SPACE to select this row." at bounding box center [1072, 250] width 113 height 26
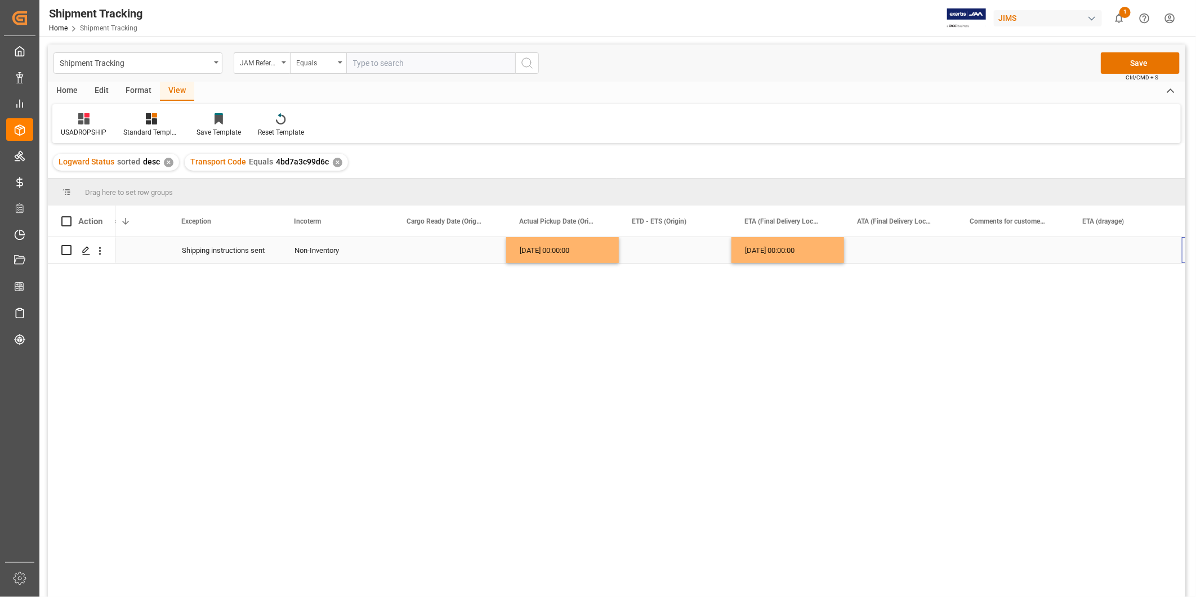
scroll to position [0, 394]
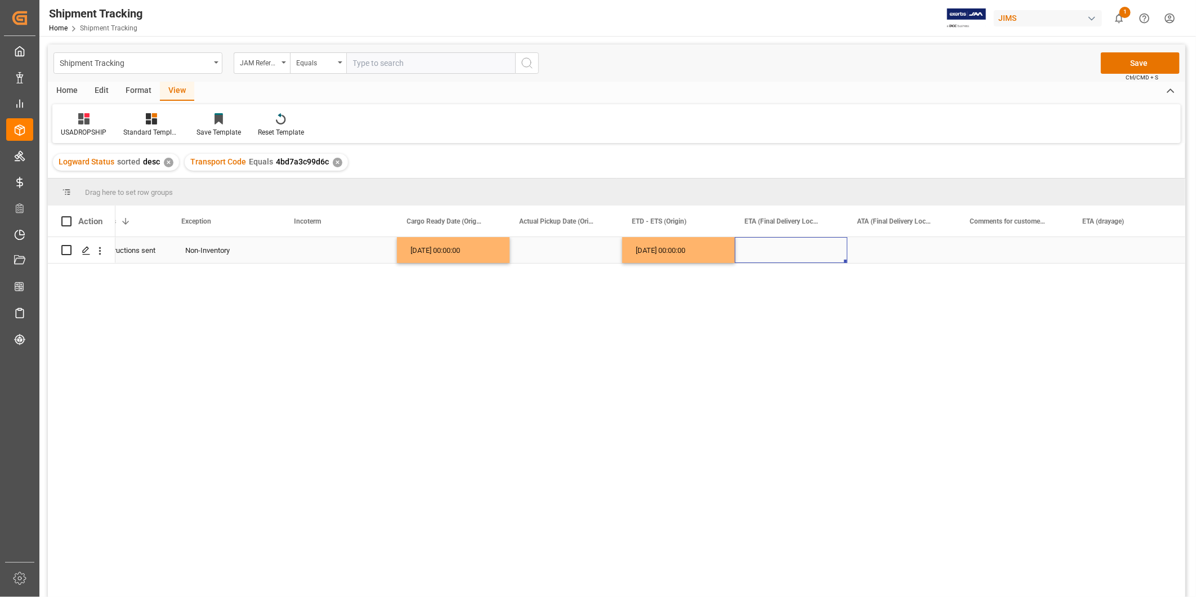
click at [806, 245] on div "Press SPACE to select this row." at bounding box center [791, 250] width 113 height 26
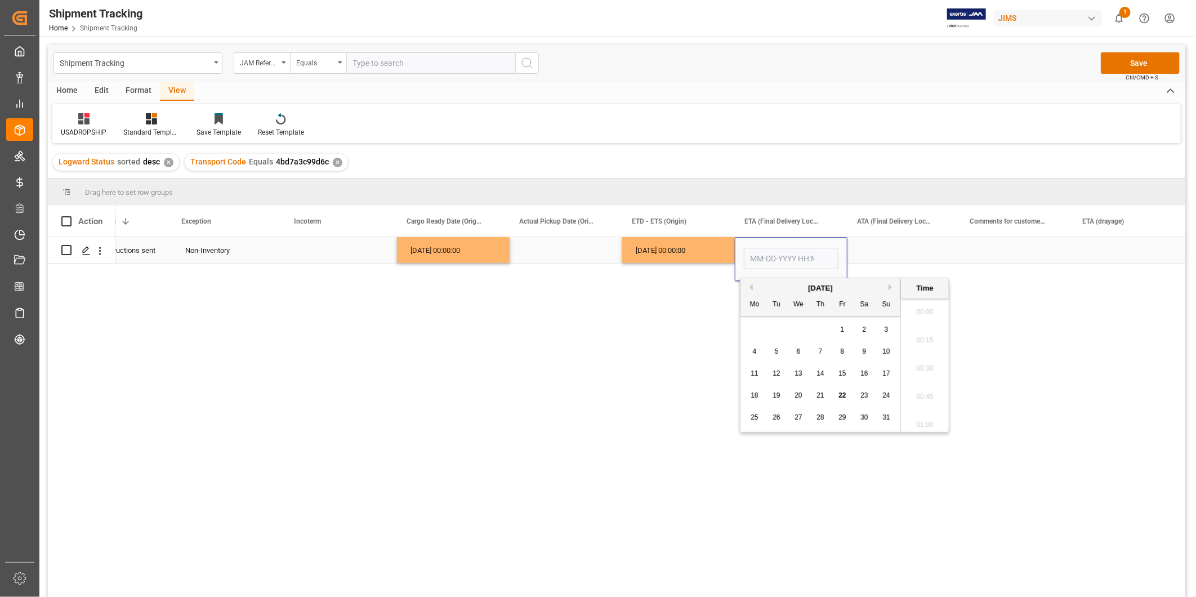
scroll to position [1748, 0]
click at [844, 419] on span "29" at bounding box center [841, 417] width 7 height 8
type input "[DATE] 00:00"
click at [904, 249] on div "Press SPACE to select this row." at bounding box center [903, 250] width 113 height 26
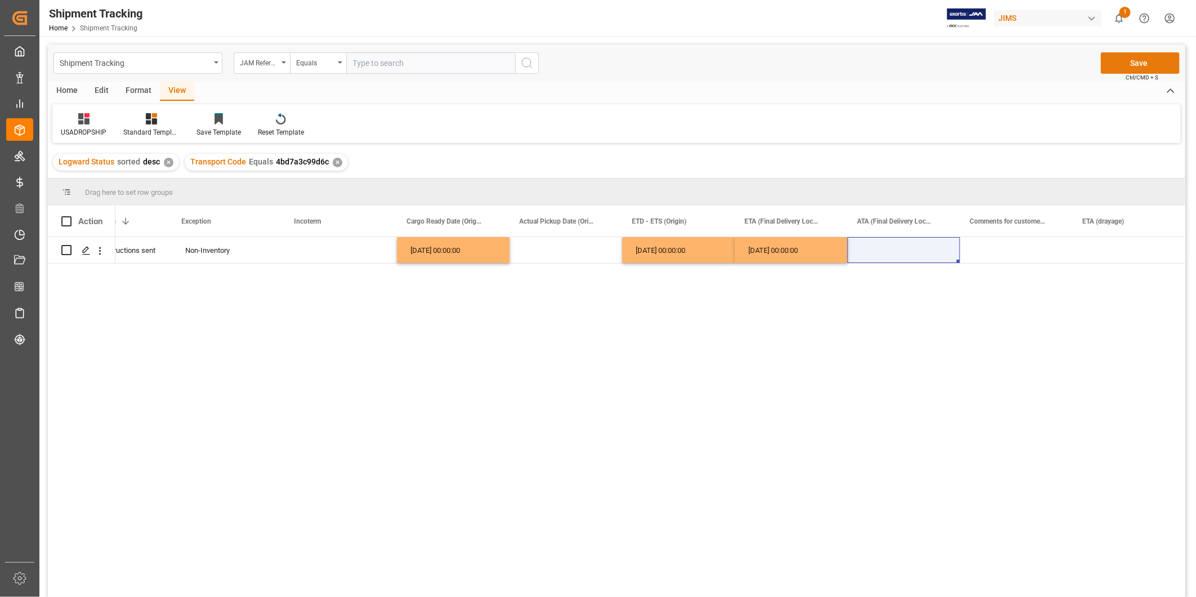
click at [1129, 65] on button "Save" at bounding box center [1139, 62] width 79 height 21
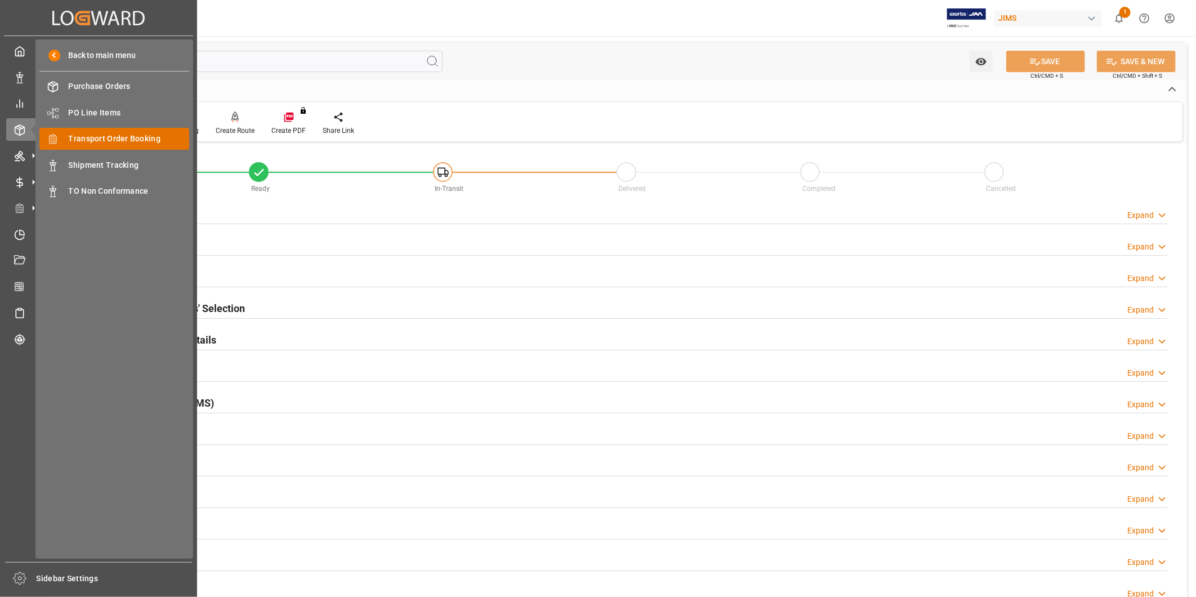
click at [92, 141] on span "Transport Order Booking" at bounding box center [129, 139] width 121 height 12
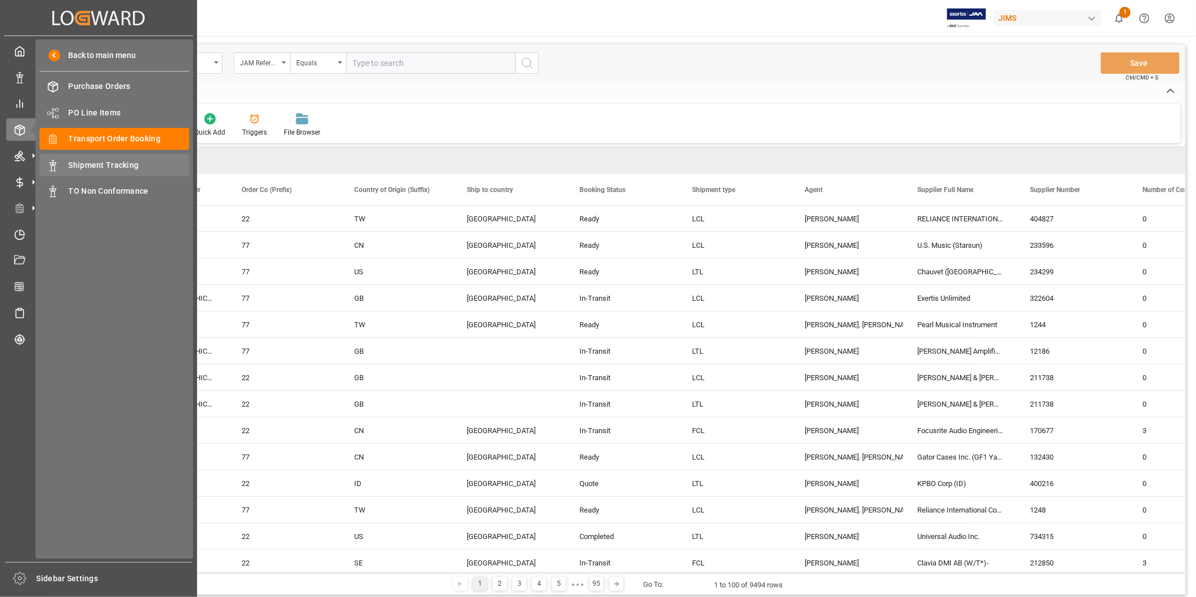
click at [117, 159] on span "Shipment Tracking" at bounding box center [129, 165] width 121 height 12
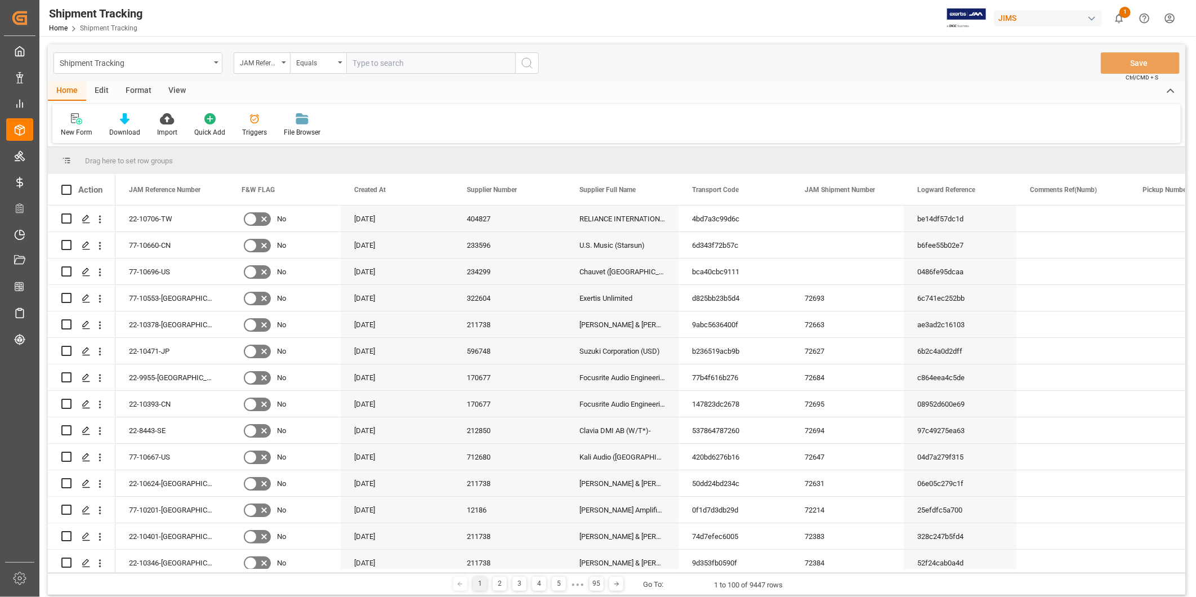
click at [410, 64] on input "text" at bounding box center [430, 62] width 169 height 21
paste input "22-10704-[GEOGRAPHIC_DATA]"
type input "22-10704-[GEOGRAPHIC_DATA]"
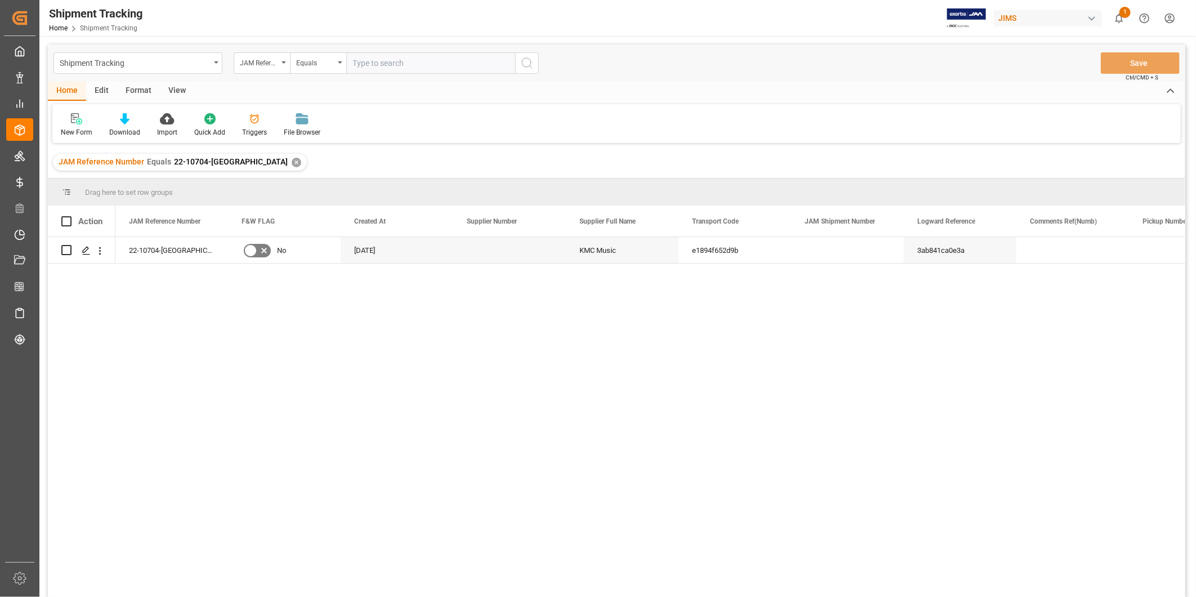
click at [182, 86] on div "View" at bounding box center [177, 91] width 34 height 19
click at [75, 130] on div "Default" at bounding box center [72, 132] width 22 height 10
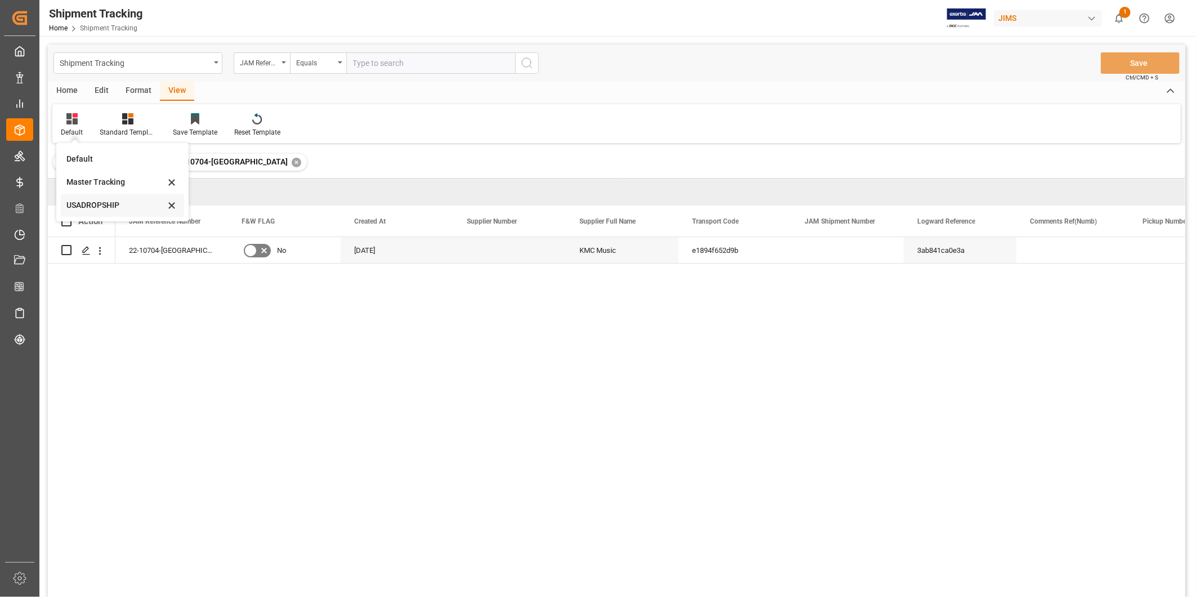
click at [91, 205] on div "USADROPSHIP" at bounding box center [115, 205] width 99 height 12
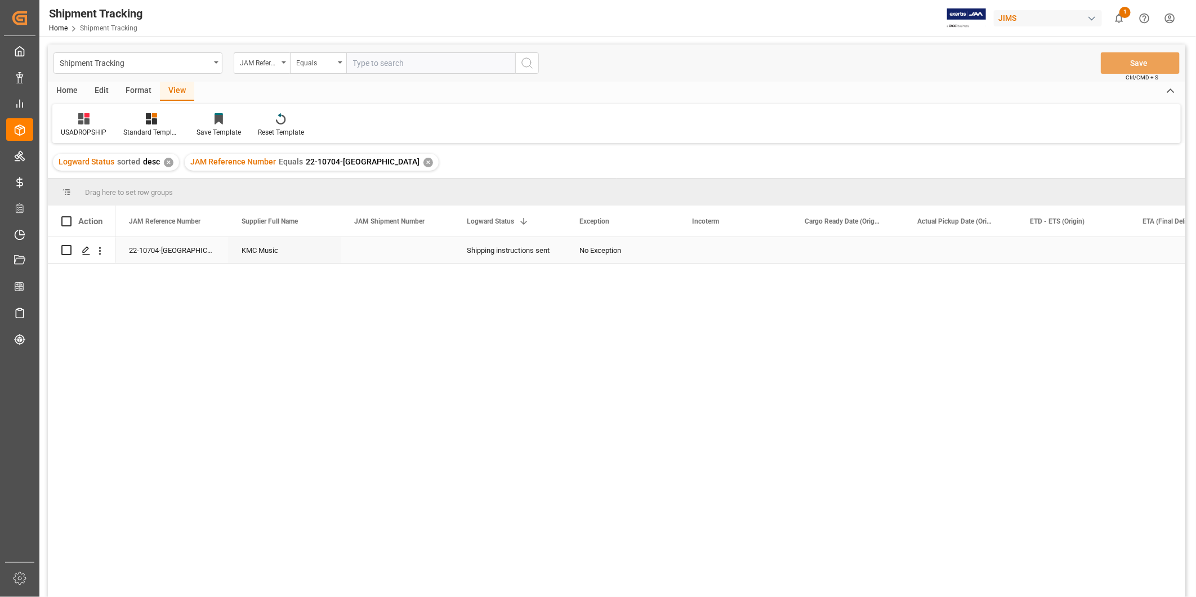
click at [601, 248] on div "No Exception" at bounding box center [622, 251] width 86 height 26
click at [657, 256] on icon "open menu" at bounding box center [658, 257] width 14 height 14
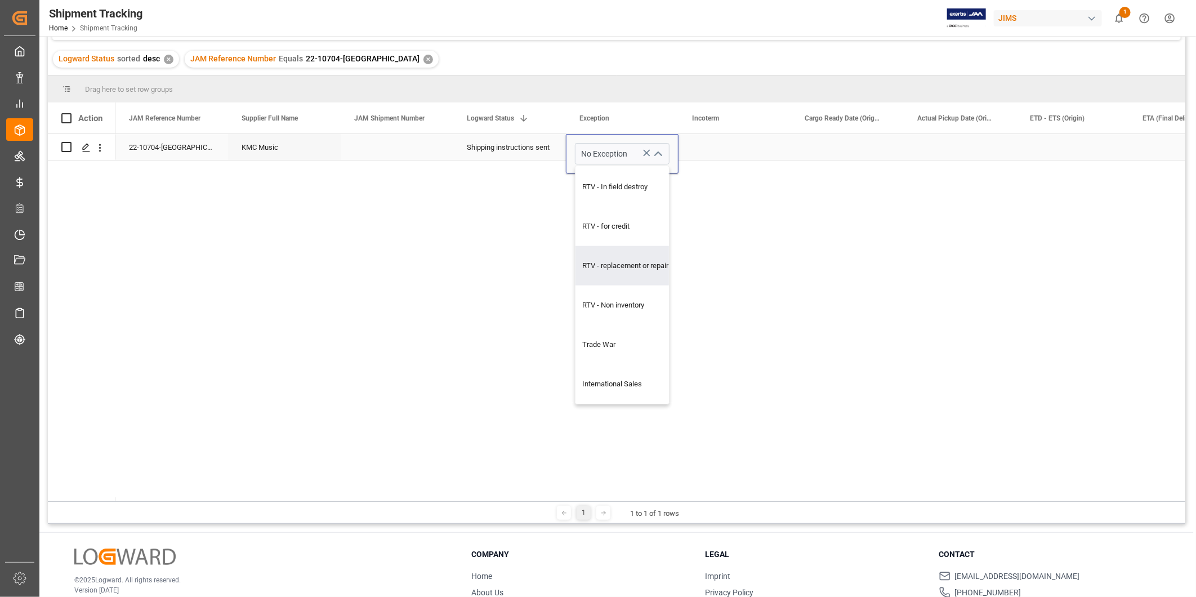
scroll to position [166, 0]
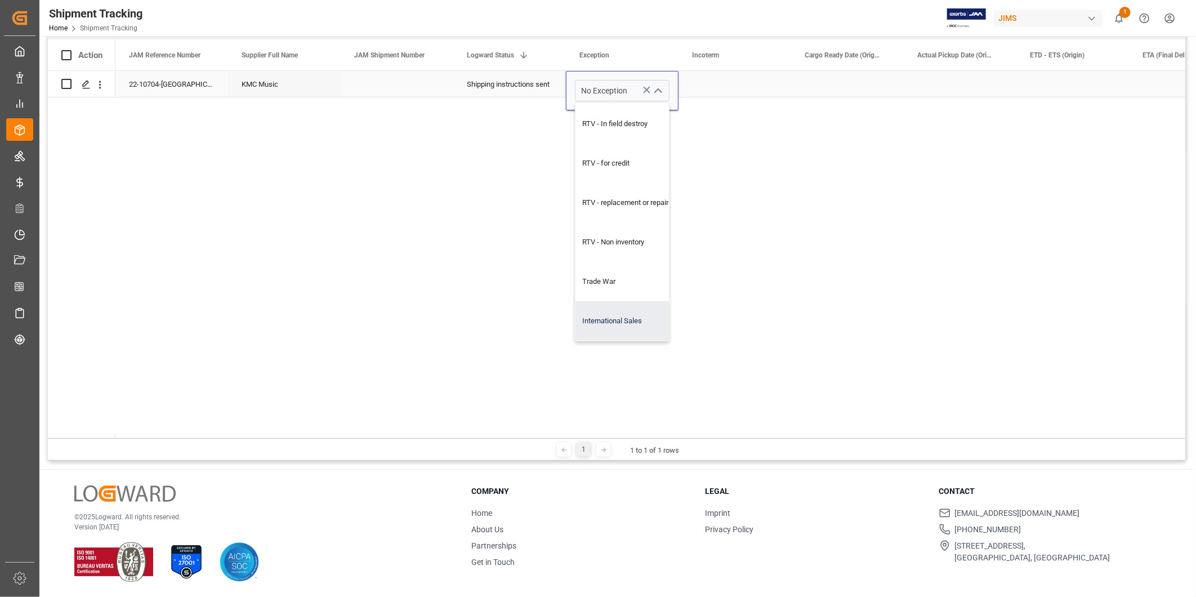
click at [624, 319] on div "International Sales" at bounding box center [629, 320] width 108 height 39
type input "International Sales"
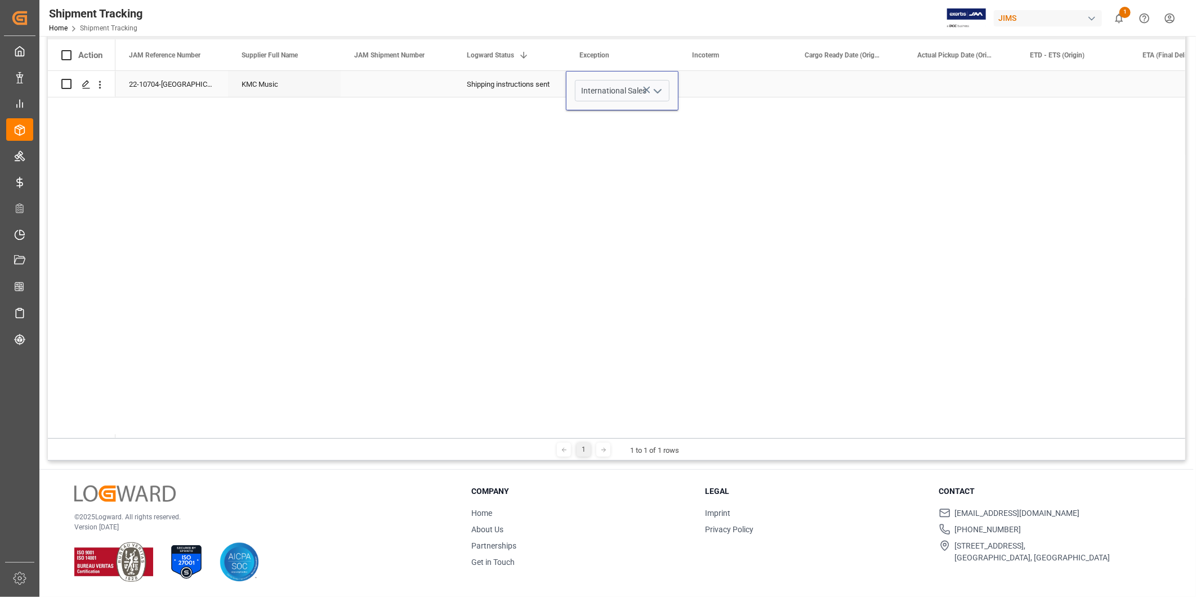
click at [755, 86] on div "Press SPACE to select this row." at bounding box center [734, 84] width 113 height 26
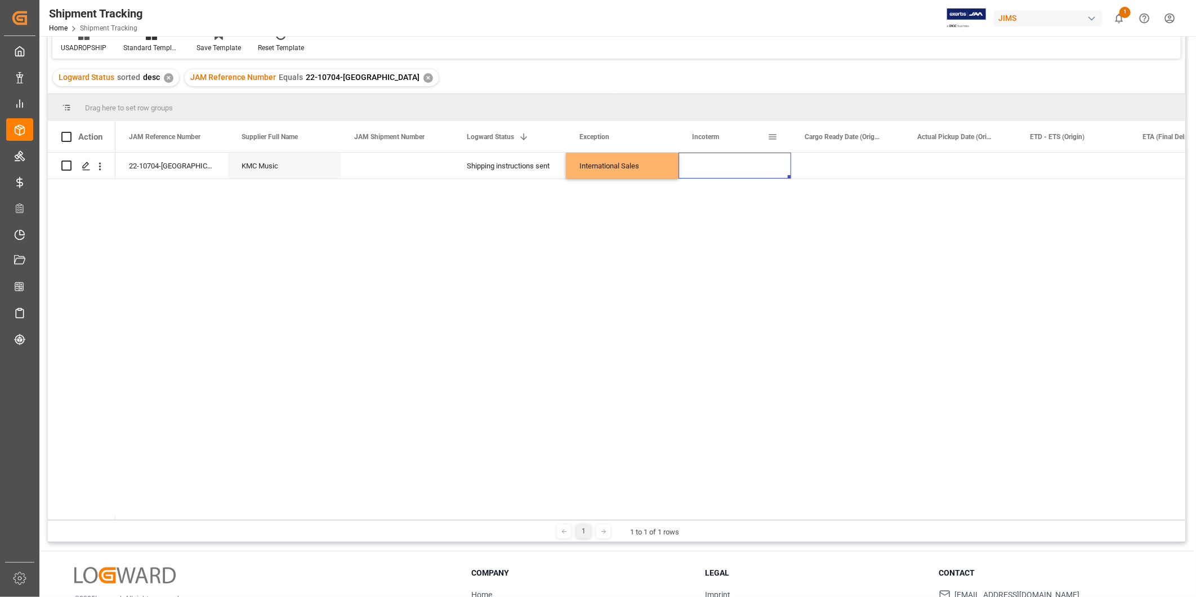
scroll to position [0, 0]
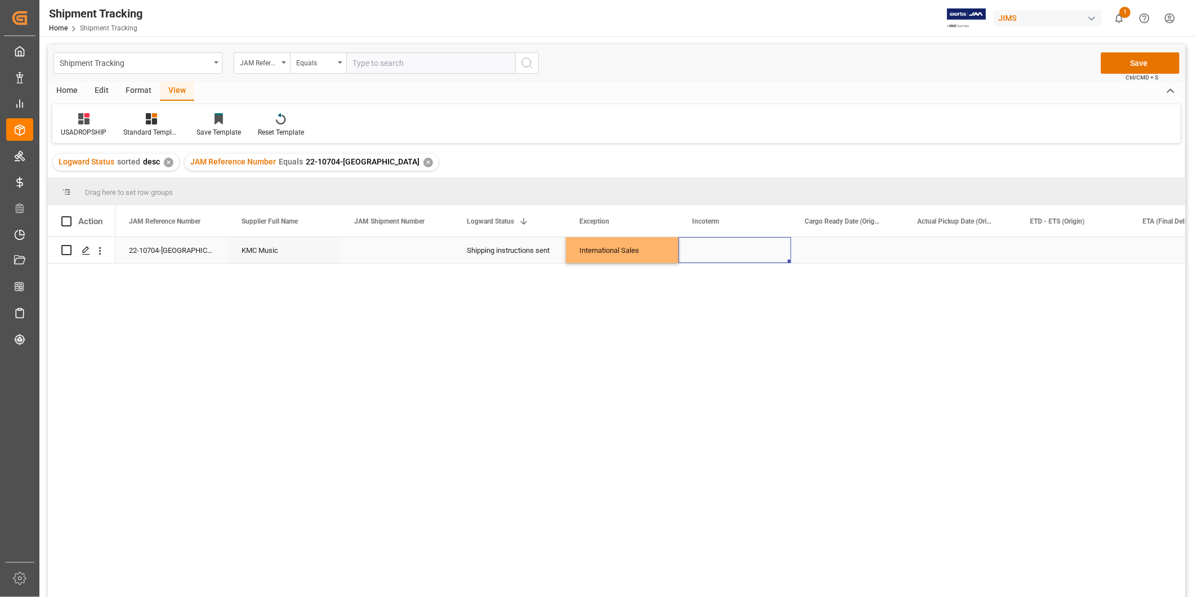
click at [806, 256] on div "Press SPACE to select this row." at bounding box center [847, 250] width 113 height 26
click at [864, 248] on div "Press SPACE to select this row." at bounding box center [847, 250] width 113 height 26
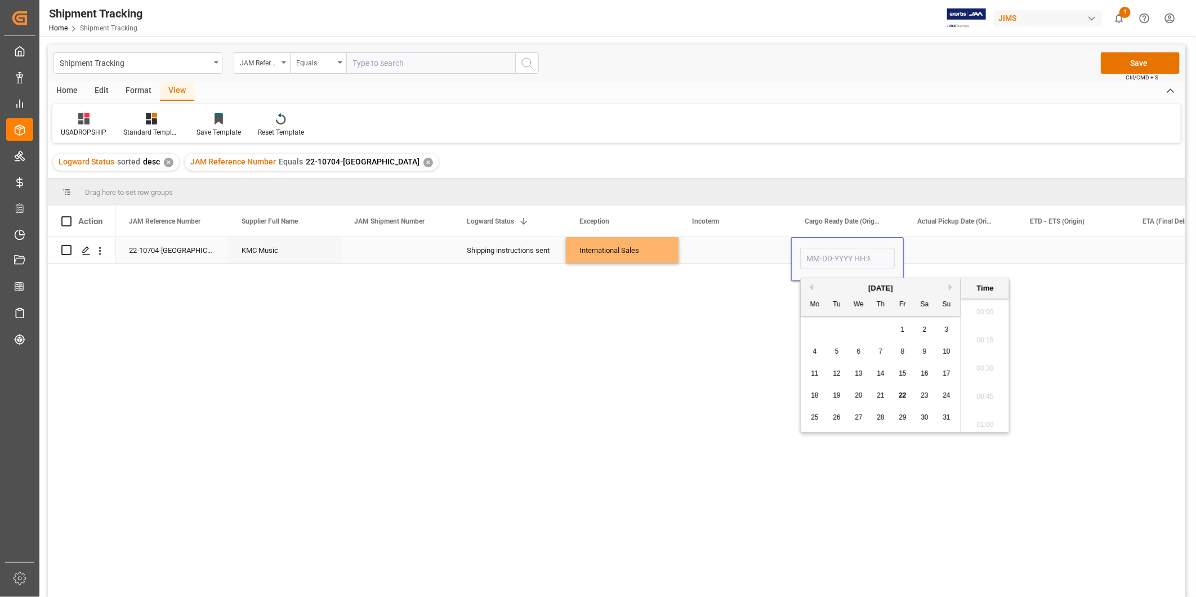
scroll to position [1748, 0]
click at [839, 415] on span "26" at bounding box center [835, 417] width 7 height 8
type input "[DATE] 00:00"
click at [942, 251] on div "Press SPACE to select this row." at bounding box center [959, 250] width 113 height 26
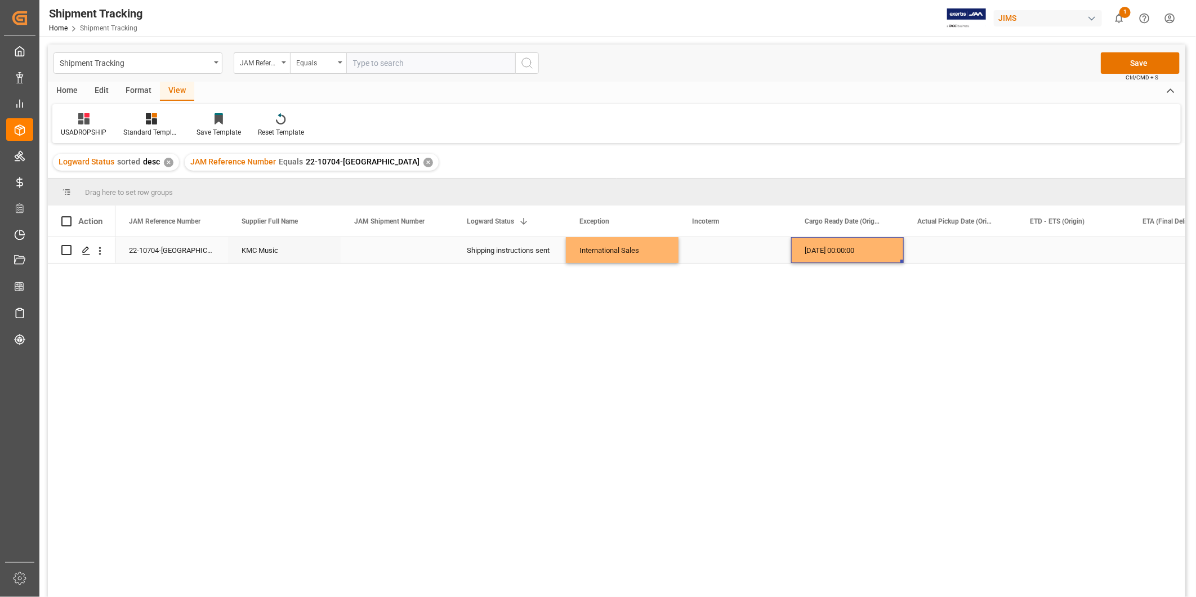
click at [856, 254] on div "[DATE] 00:00:00" at bounding box center [847, 250] width 113 height 26
click at [1044, 248] on div "Press SPACE to select this row." at bounding box center [1072, 250] width 113 height 26
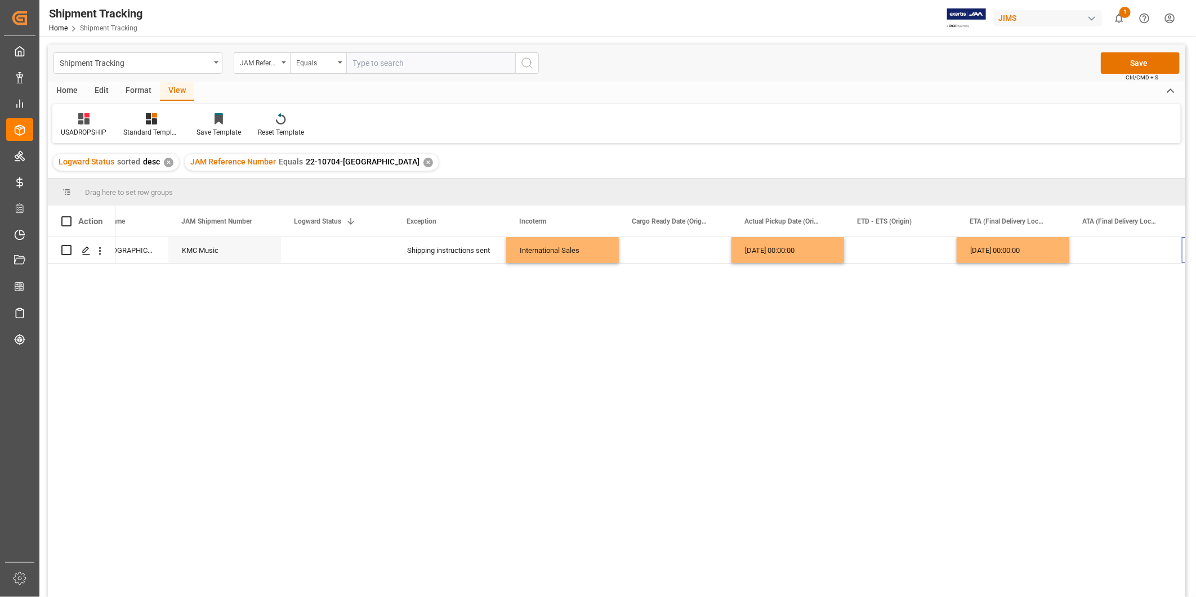
scroll to position [0, 172]
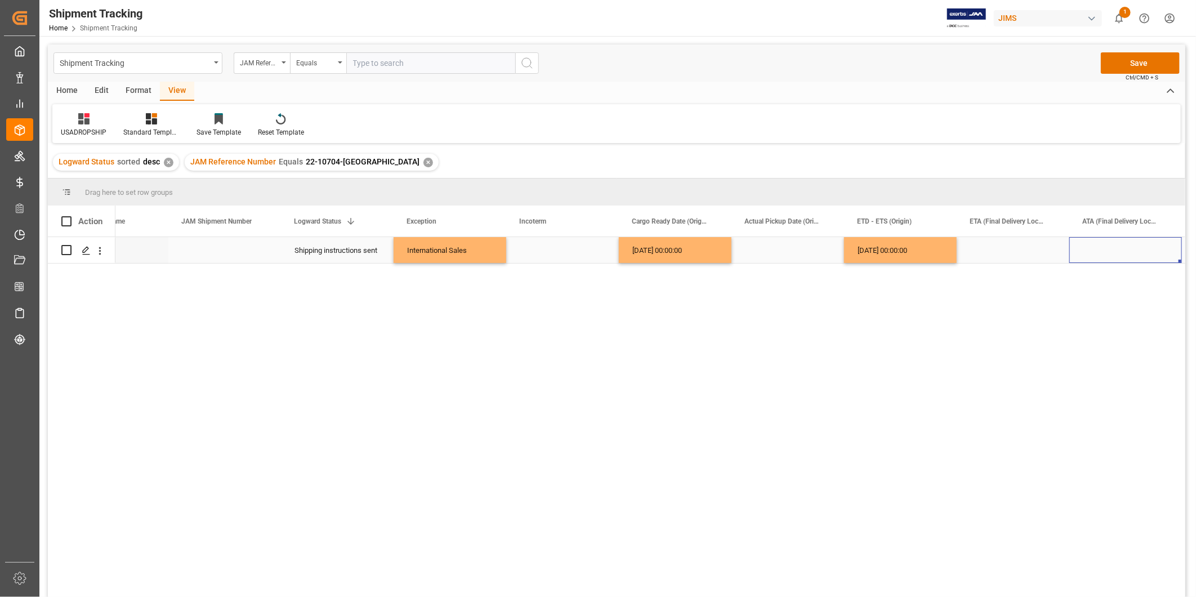
click at [1017, 244] on div "Press SPACE to select this row." at bounding box center [1012, 250] width 113 height 26
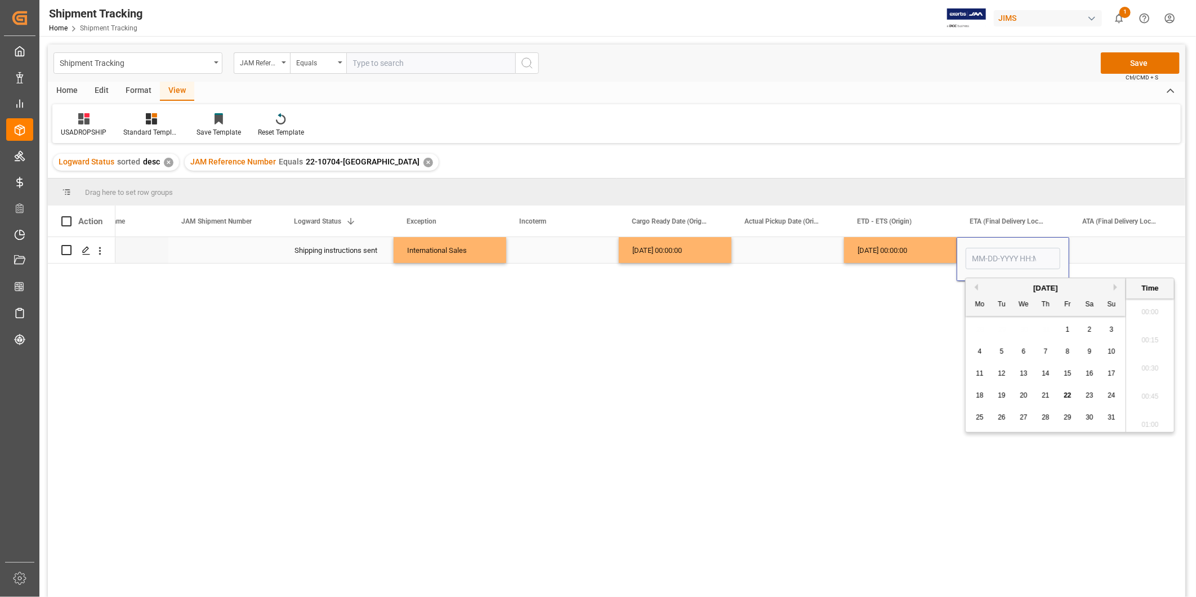
scroll to position [1748, 0]
click at [1071, 418] on div "29" at bounding box center [1067, 418] width 14 height 14
type input "[DATE] 00:00"
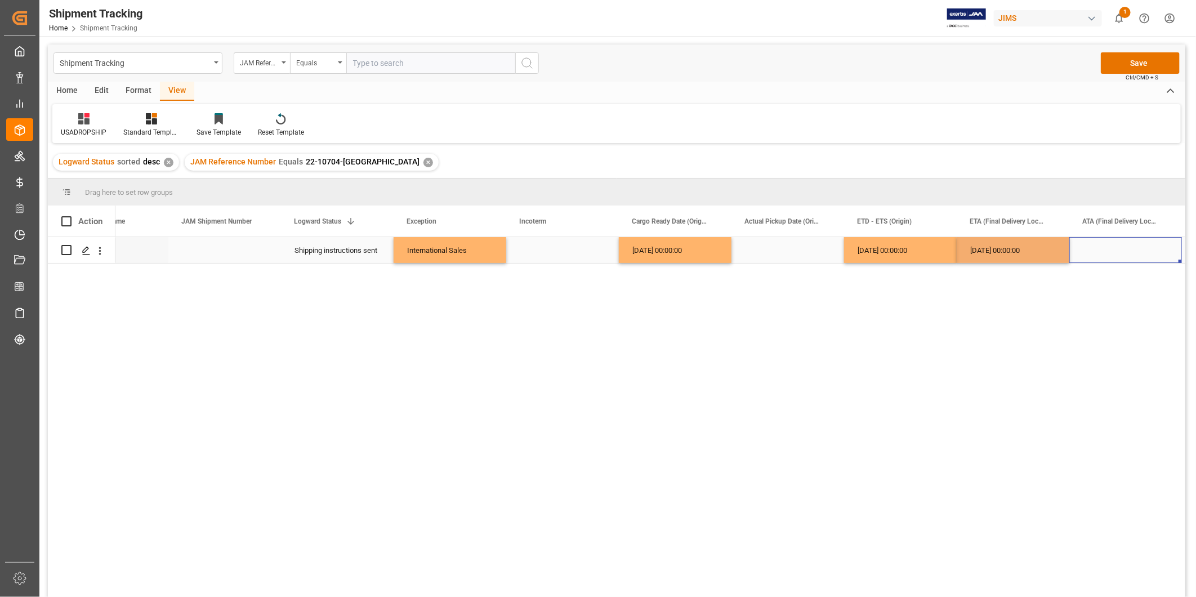
click at [1106, 243] on div "Press SPACE to select this row." at bounding box center [1125, 250] width 113 height 26
click at [1120, 63] on button "Save" at bounding box center [1139, 62] width 79 height 21
